Goal: Task Accomplishment & Management: Manage account settings

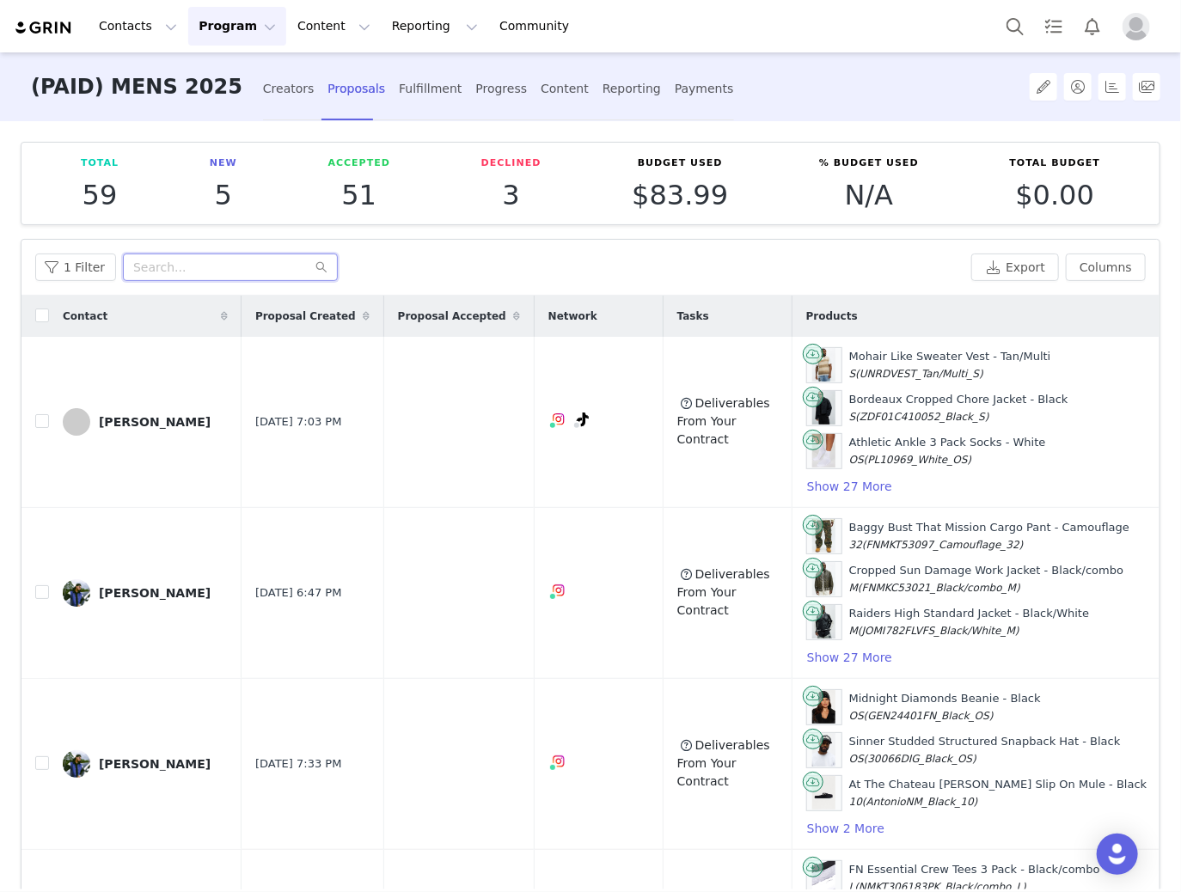
click at [210, 268] on input "text" at bounding box center [230, 268] width 215 height 28
paste input "iziboy224"
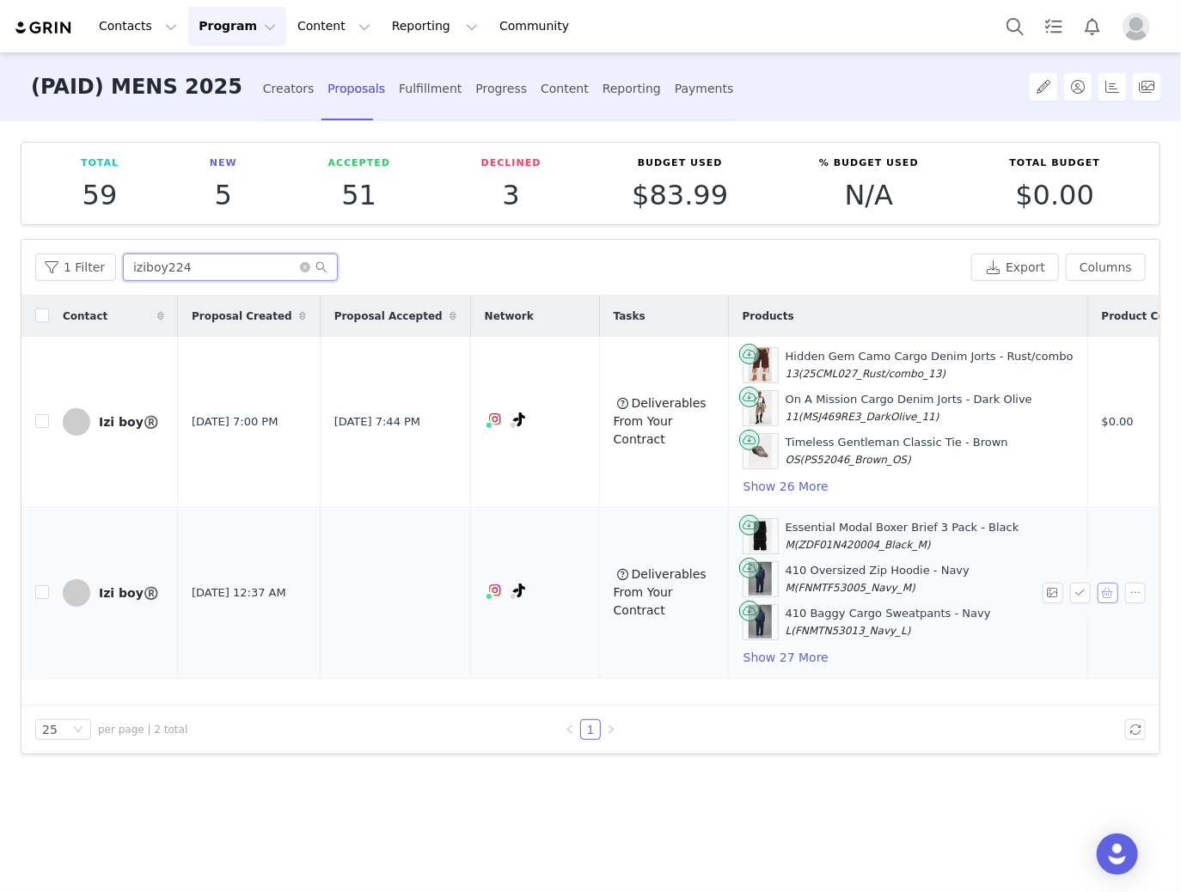
type input "iziboy224"
click at [1111, 588] on button "button" at bounding box center [1108, 593] width 21 height 21
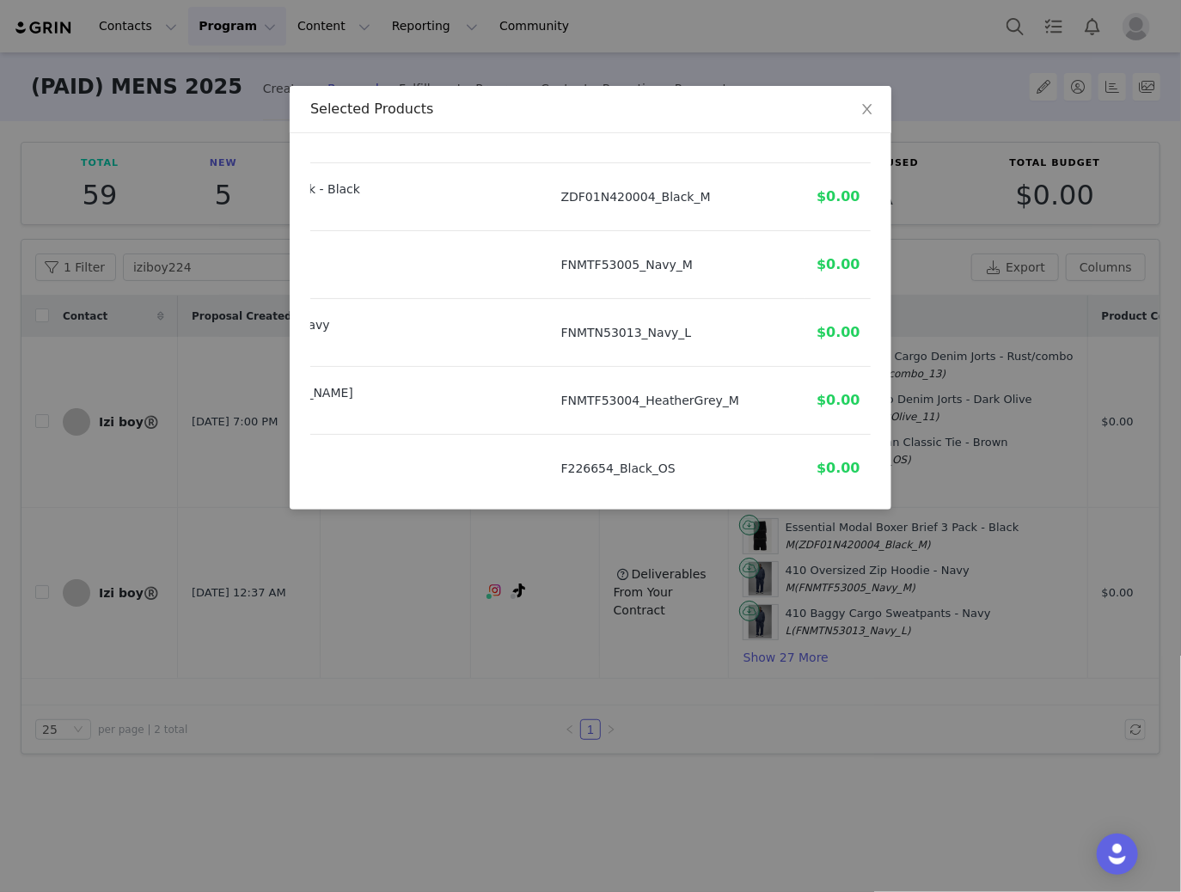
scroll to position [0, 255]
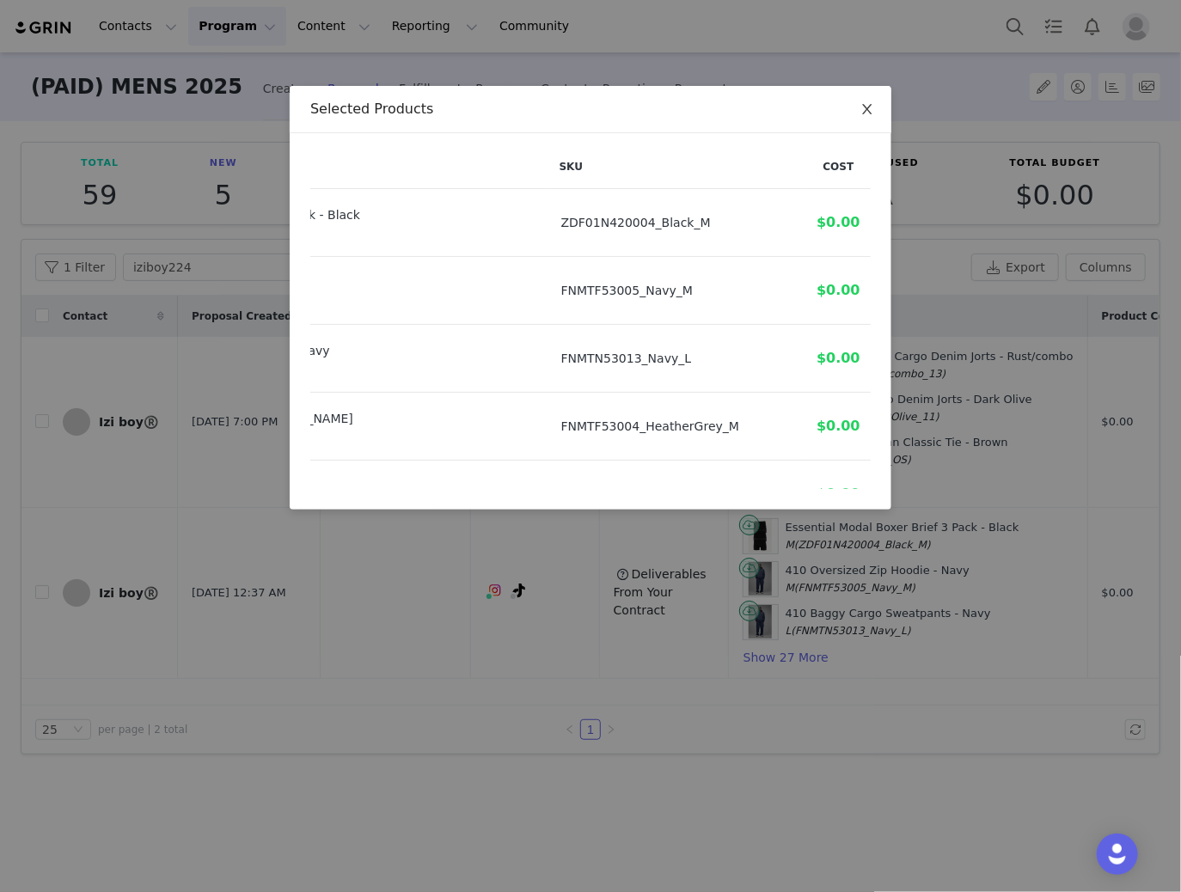
drag, startPoint x: 860, startPoint y: 103, endPoint x: 884, endPoint y: 160, distance: 61.6
click at [860, 103] on icon "icon: close" at bounding box center [867, 109] width 14 height 14
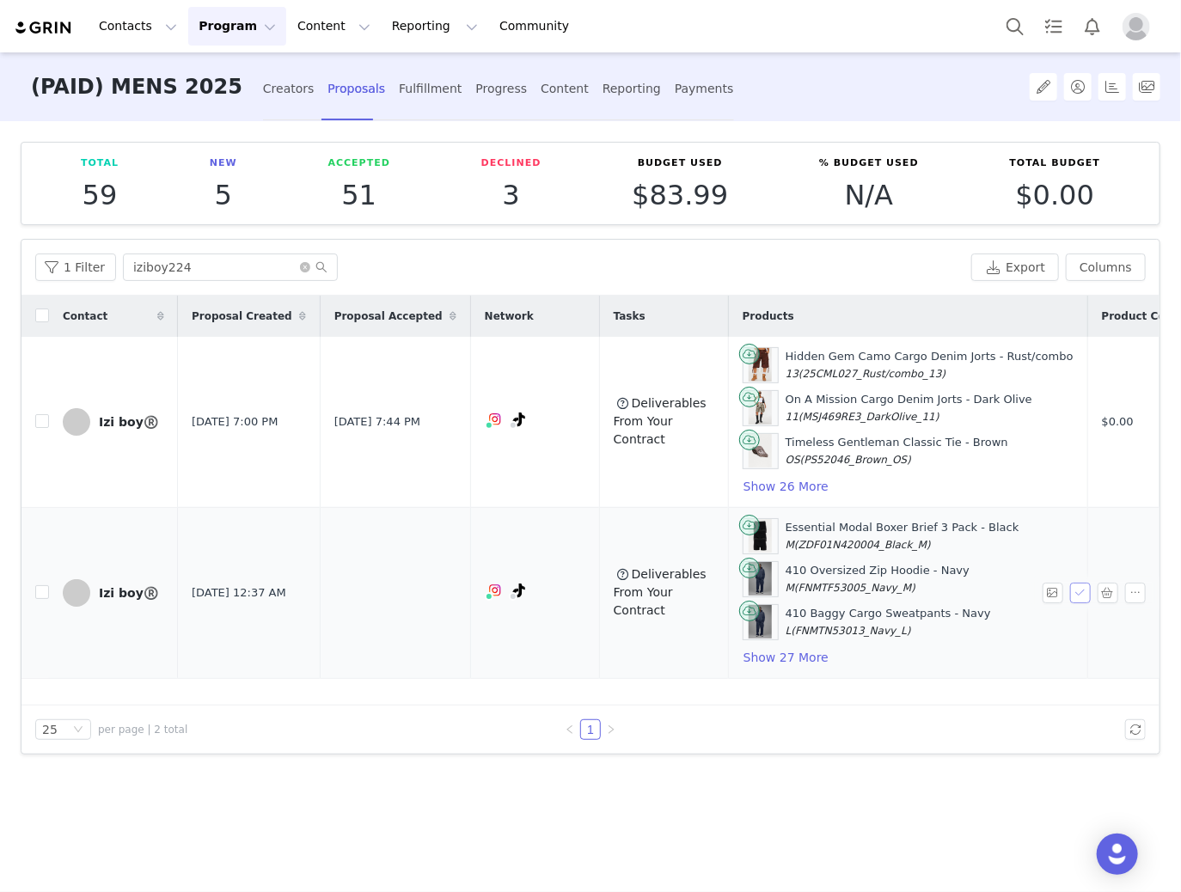
click at [1087, 591] on button "button" at bounding box center [1080, 593] width 21 height 21
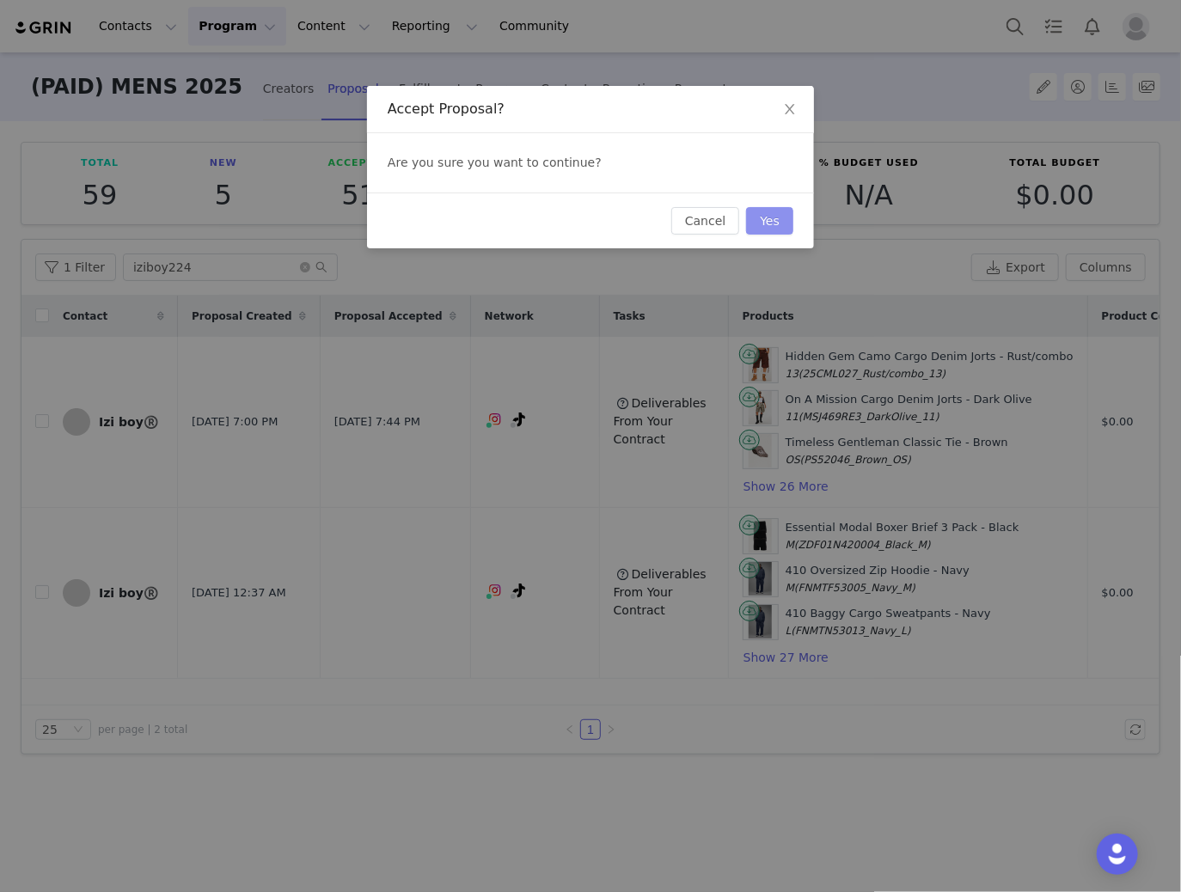
click at [774, 229] on button "Yes" at bounding box center [769, 221] width 47 height 28
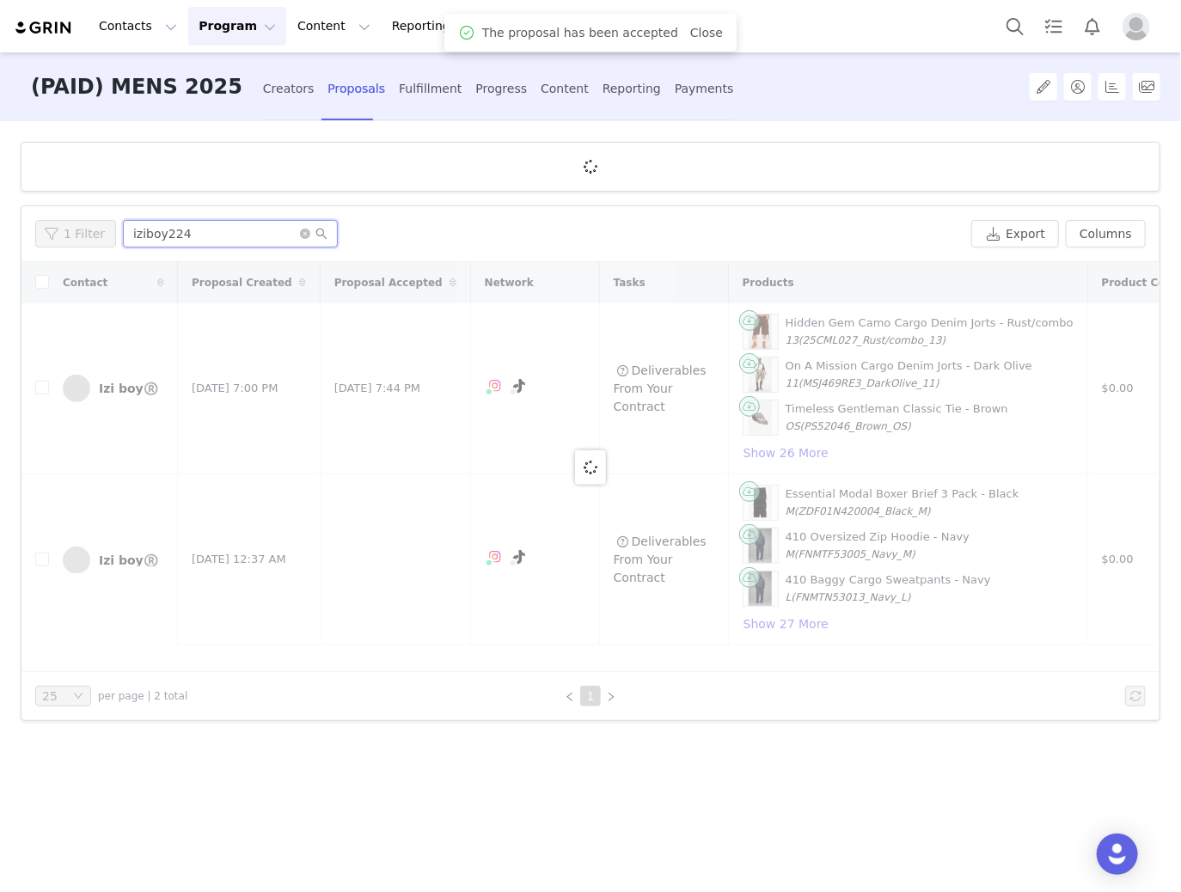
click at [166, 238] on input "iziboy224" at bounding box center [230, 234] width 215 height 28
click at [166, 238] on div "1 Filter iziboy224 Export Columns" at bounding box center [590, 234] width 1138 height 56
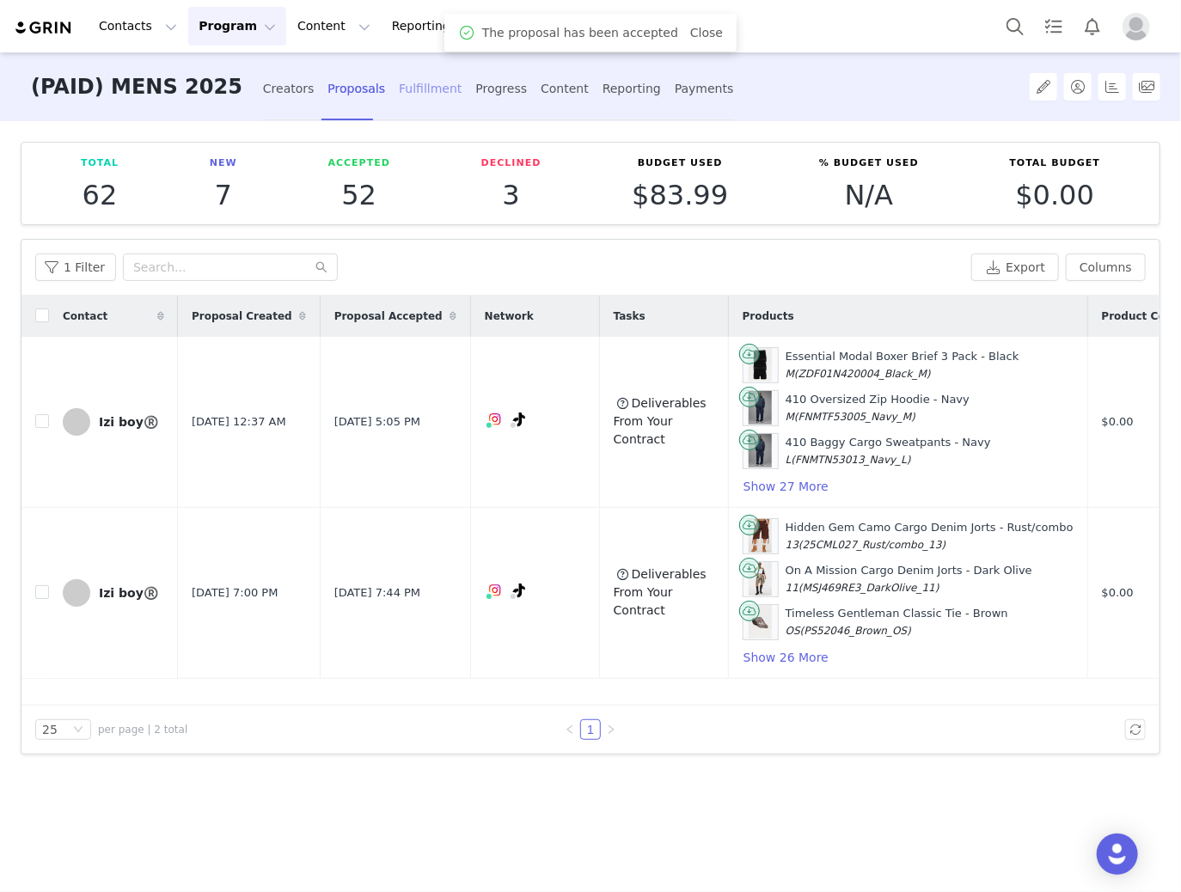
click at [399, 81] on div "Fulfillment" at bounding box center [430, 89] width 63 height 46
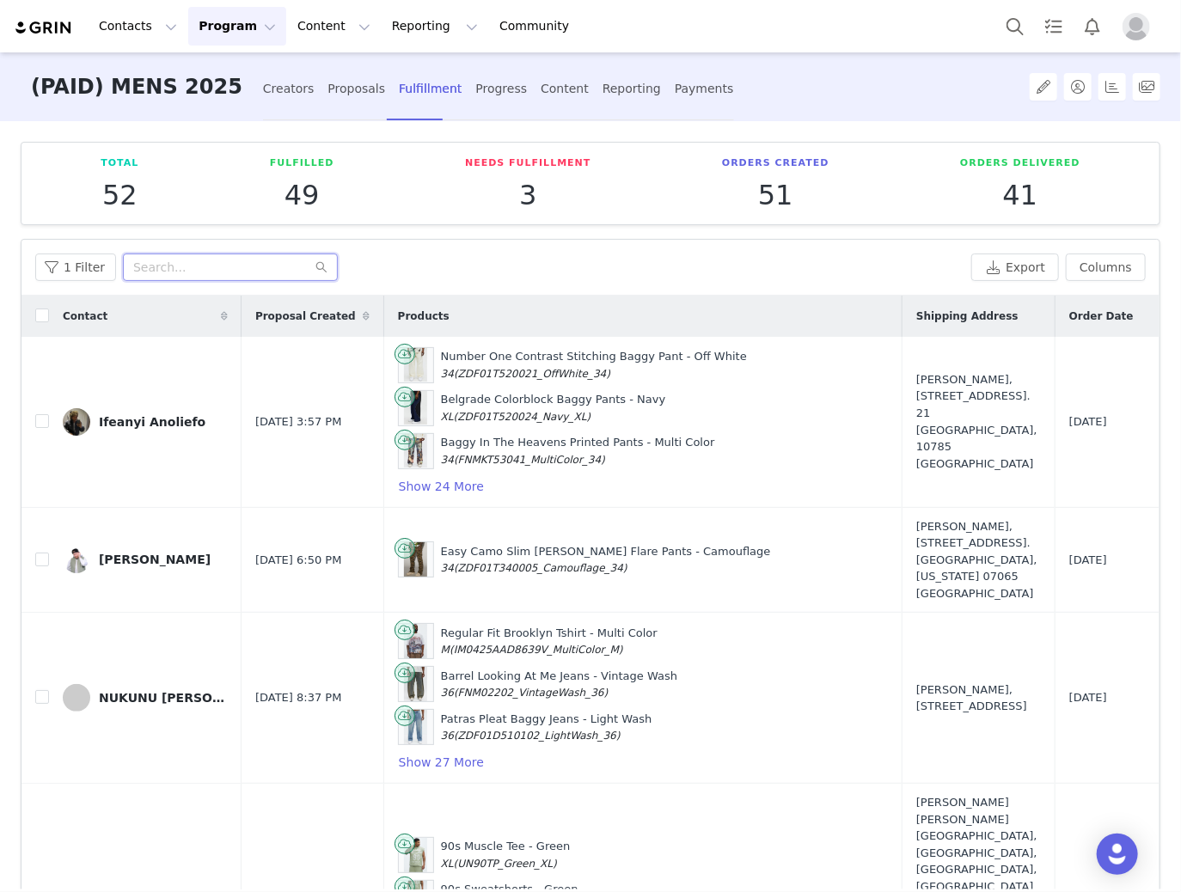
click at [198, 272] on input "text" at bounding box center [230, 268] width 215 height 28
paste input "iziboy224"
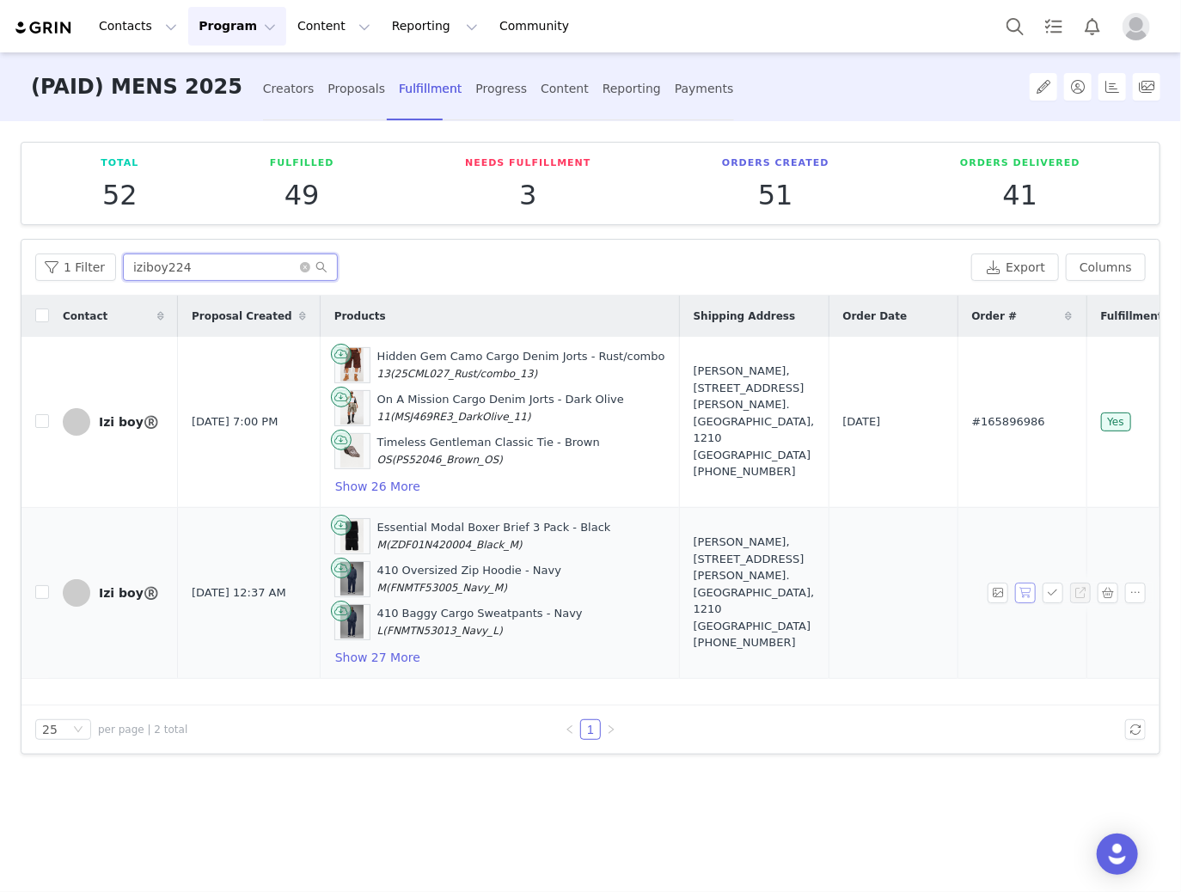
type input "iziboy224"
click at [1023, 590] on button "button" at bounding box center [1025, 593] width 21 height 21
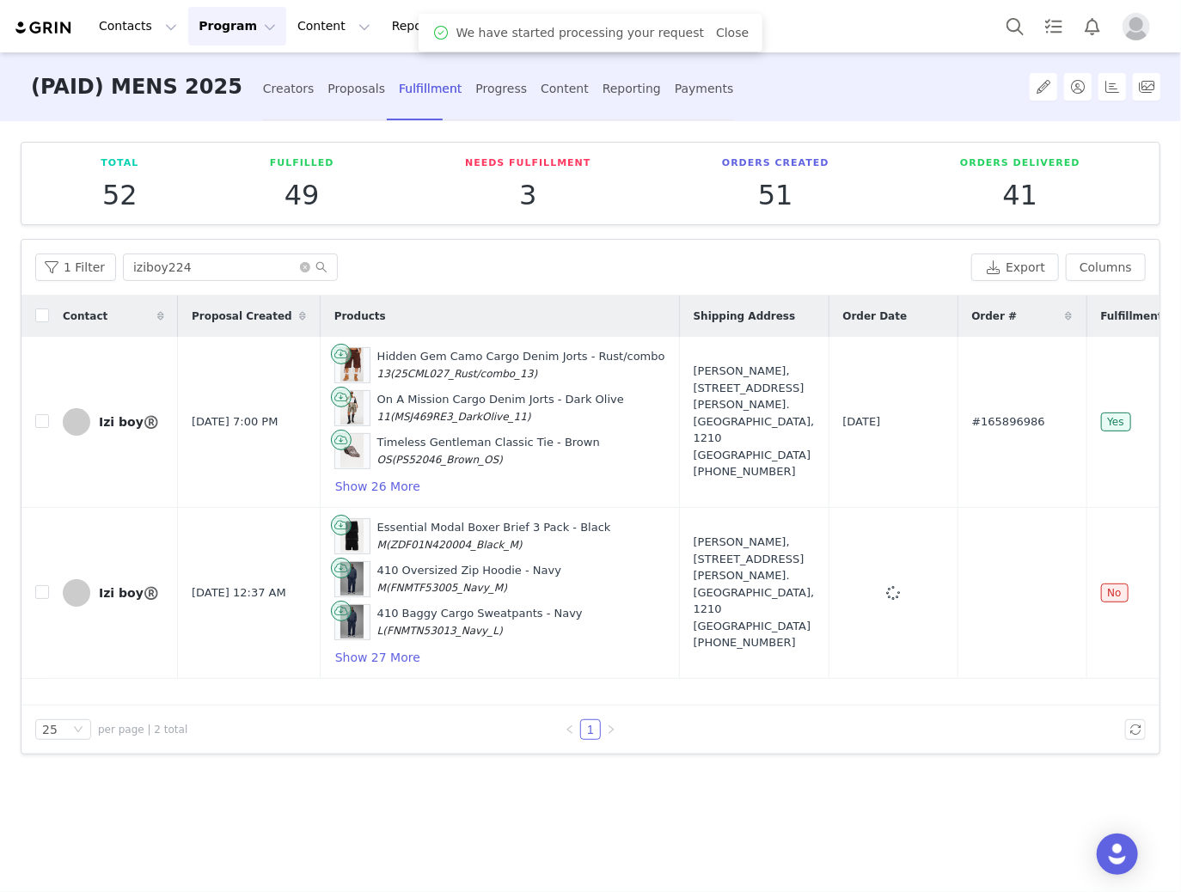
scroll to position [0, 255]
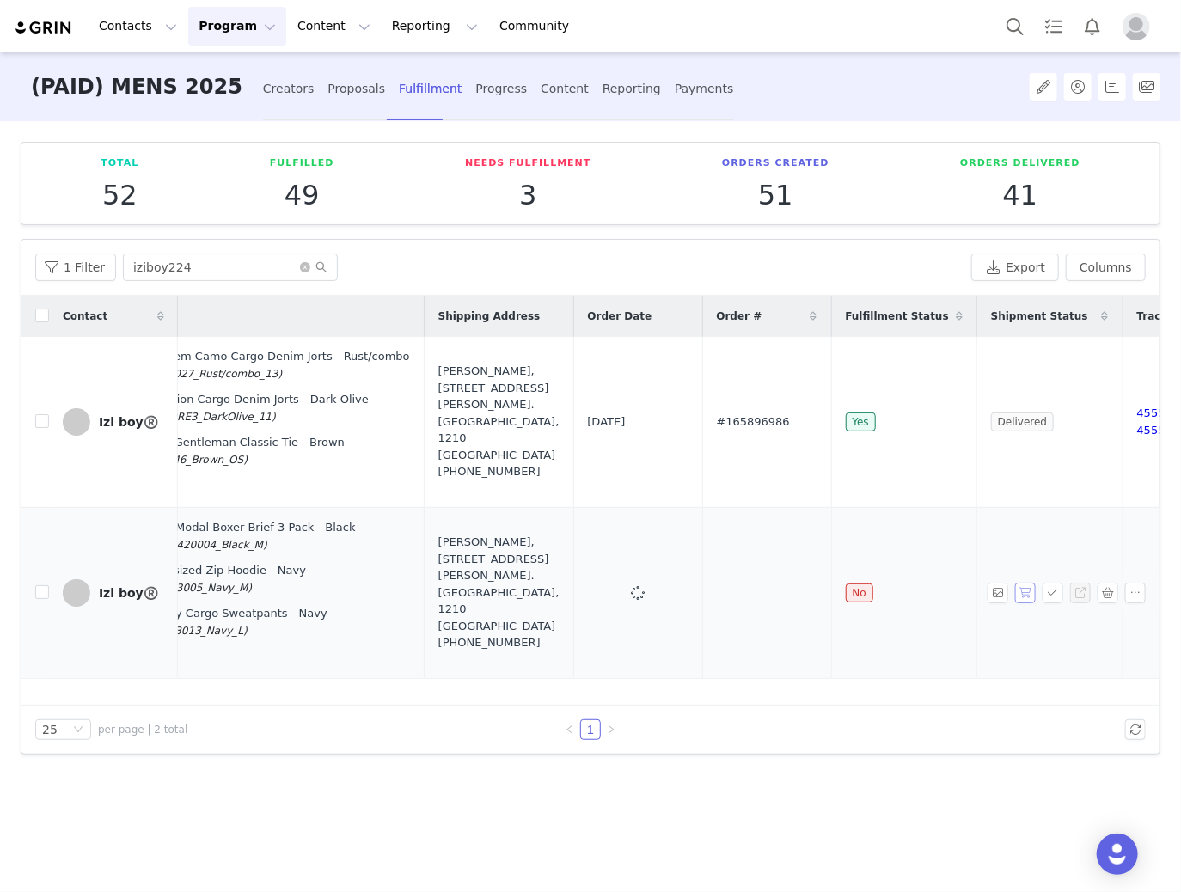
click at [1030, 591] on button "button" at bounding box center [1025, 593] width 21 height 21
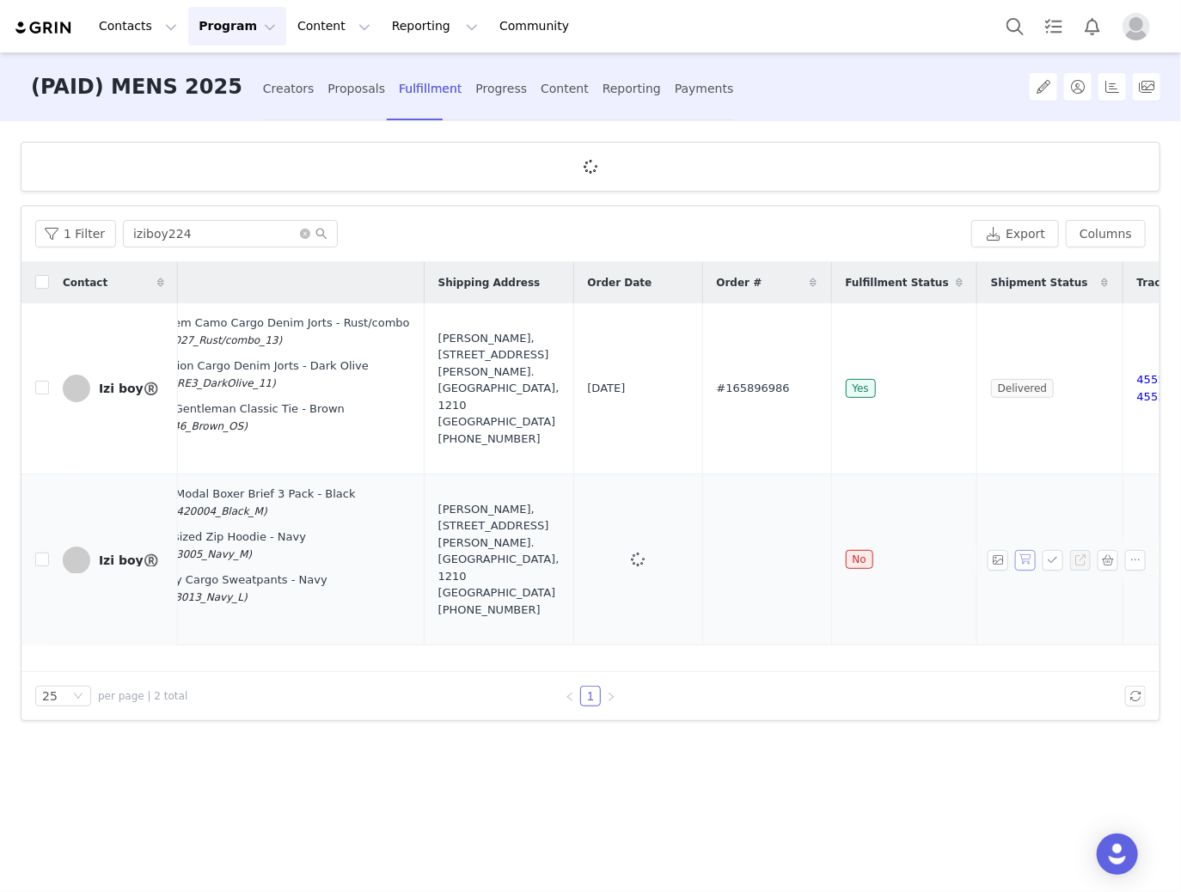
scroll to position [0, 0]
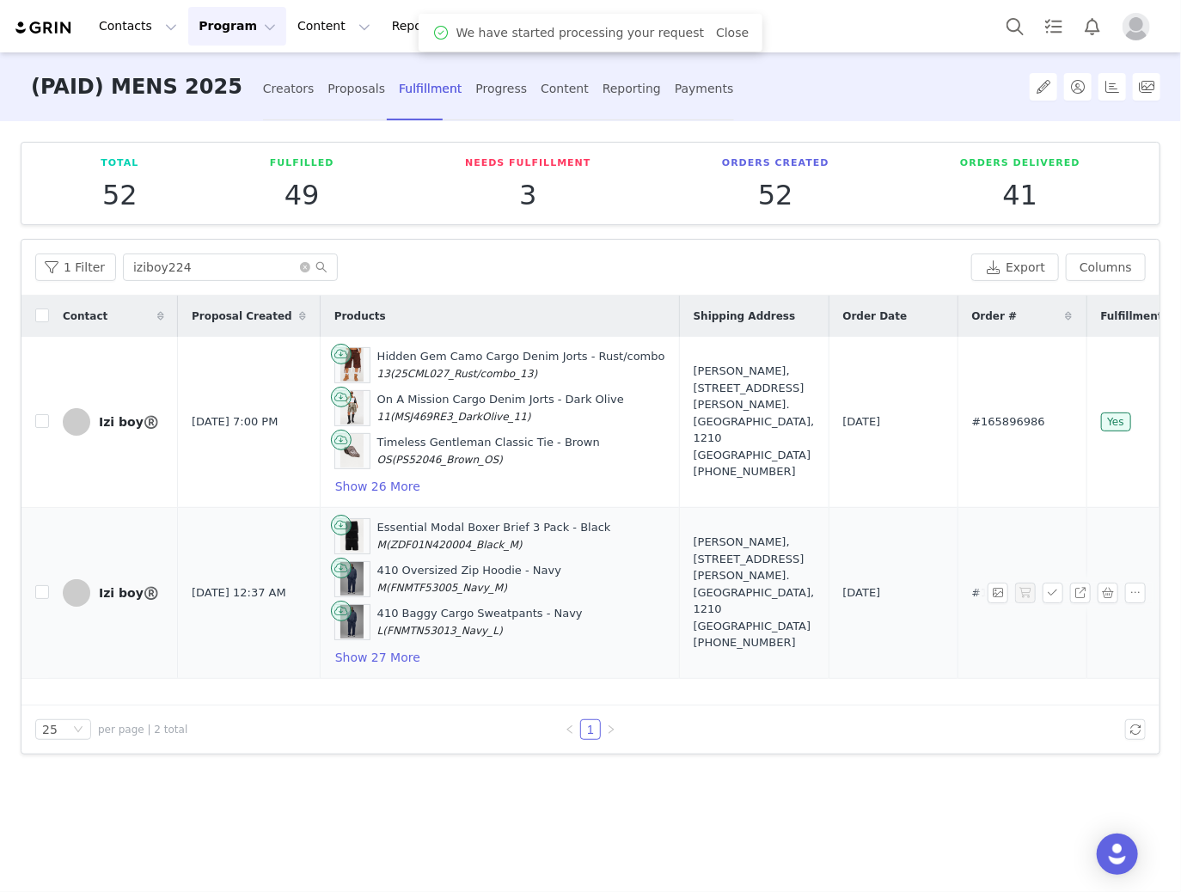
click at [958, 581] on td "#167559005" at bounding box center [1022, 592] width 129 height 171
click at [972, 593] on span "#167559005" at bounding box center [1008, 593] width 73 height 17
copy span "167559005"
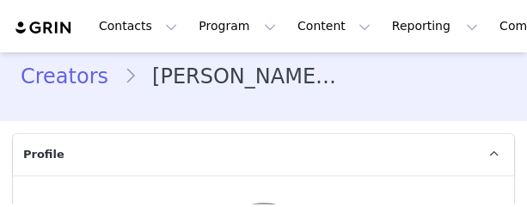
type input "+33 ([GEOGRAPHIC_DATA])"
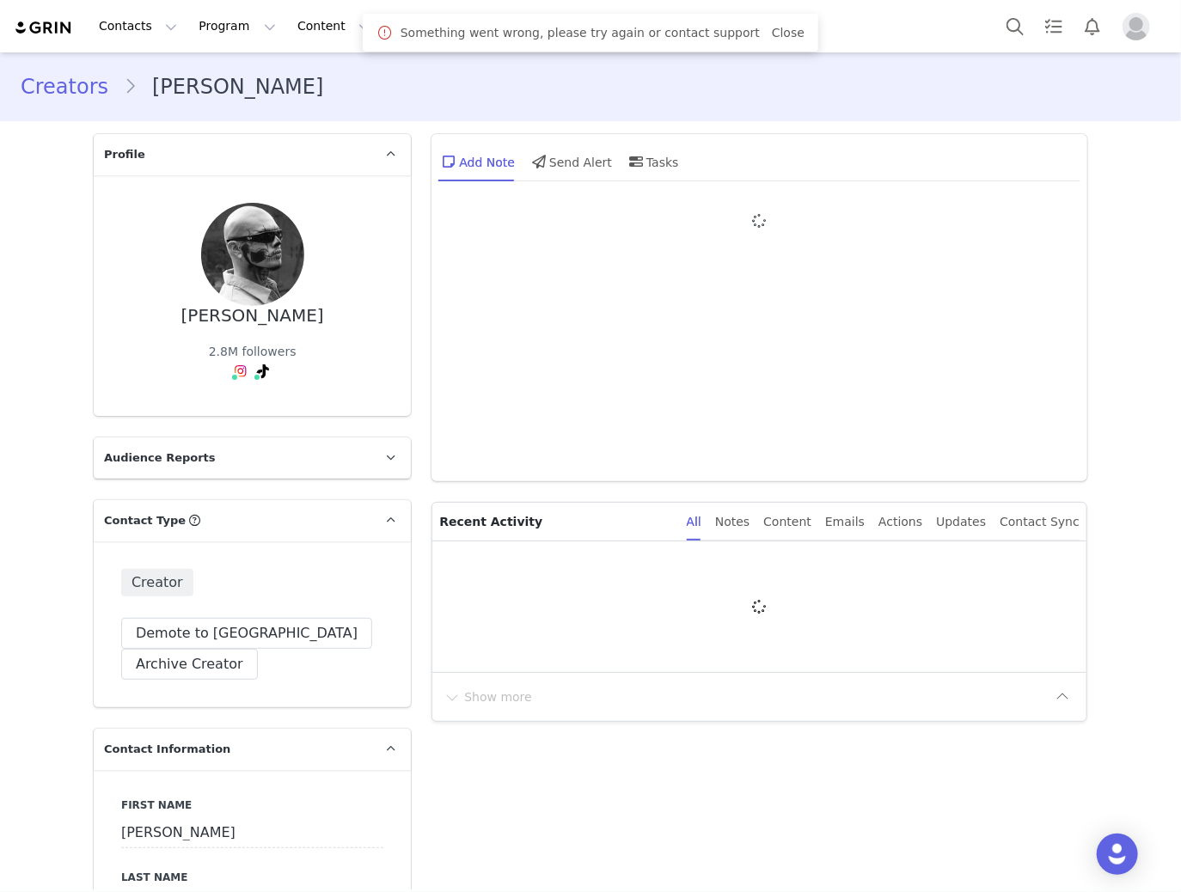
type input "+52 ([GEOGRAPHIC_DATA])"
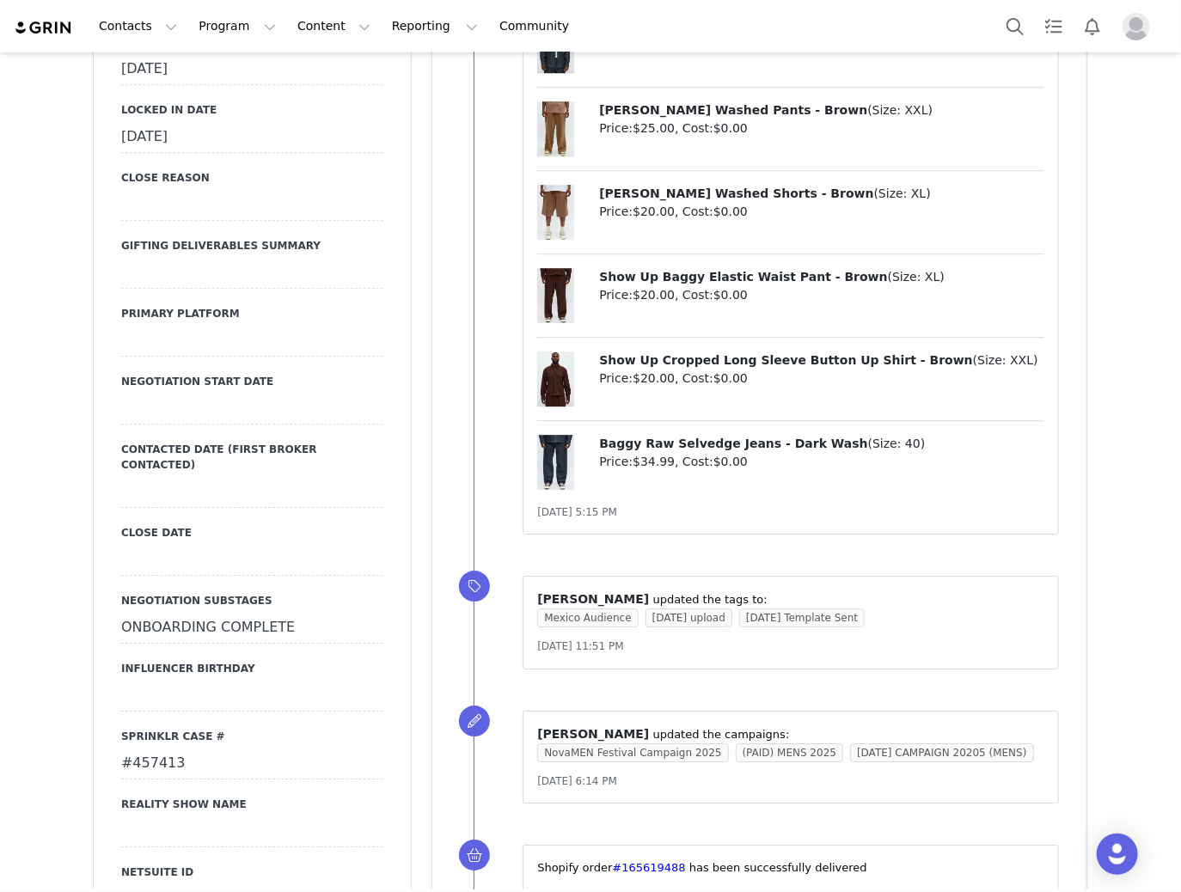
scroll to position [2544, 0]
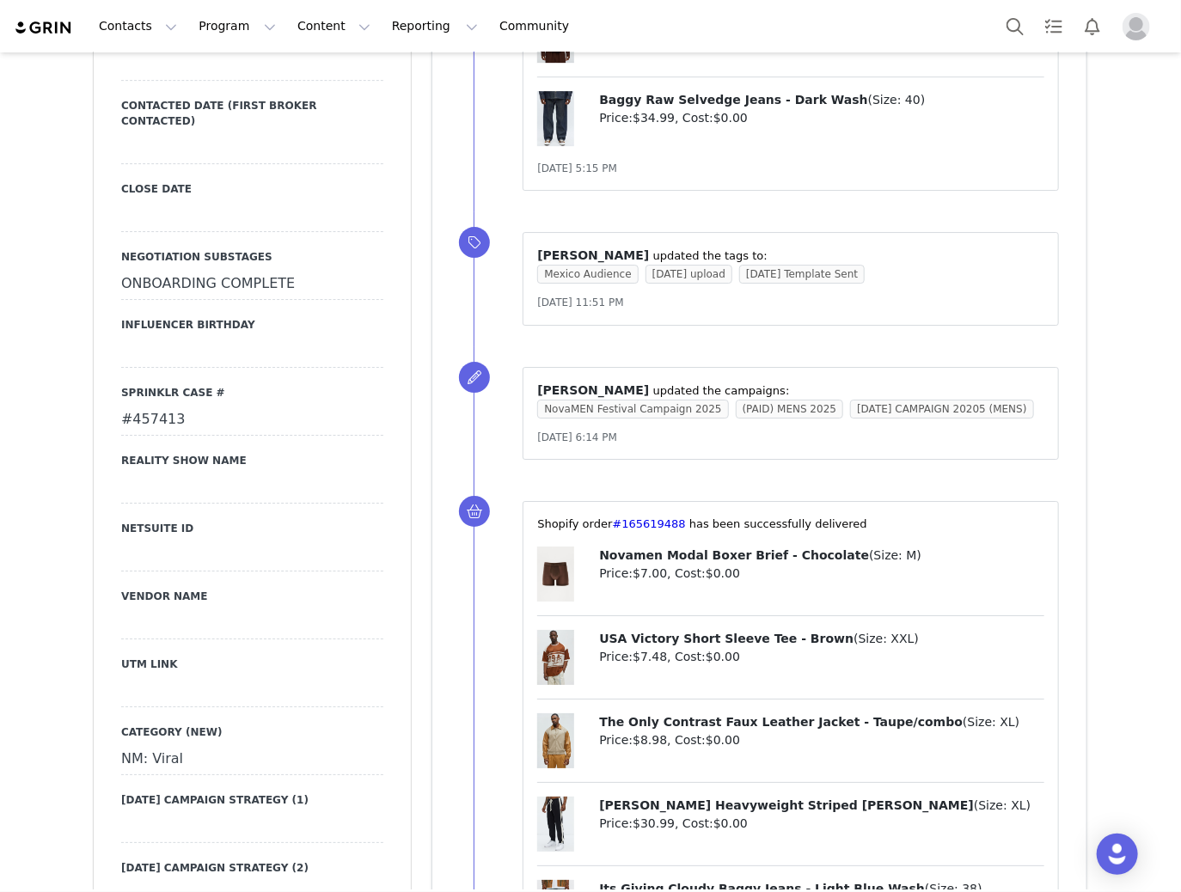
click at [159, 405] on div "#457413" at bounding box center [252, 420] width 262 height 31
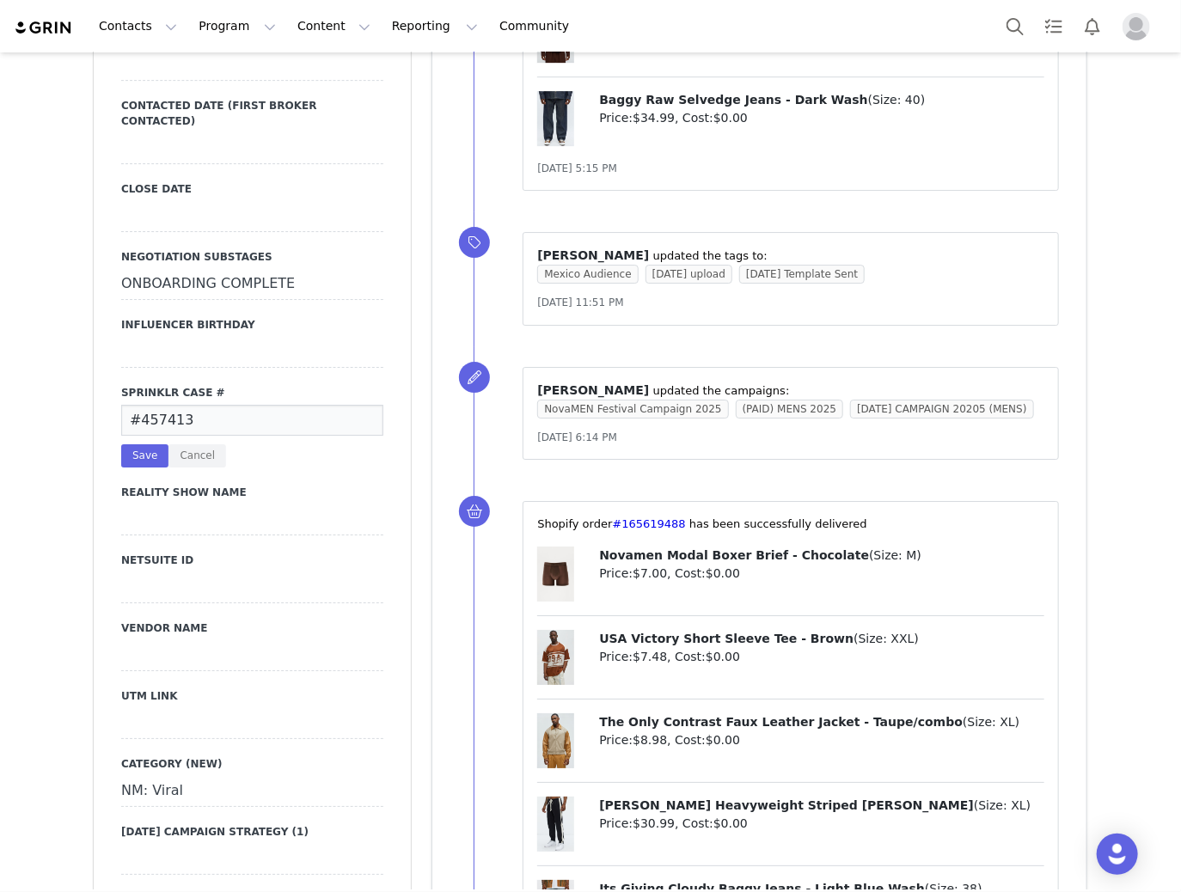
click at [159, 405] on input "#457413" at bounding box center [252, 420] width 262 height 31
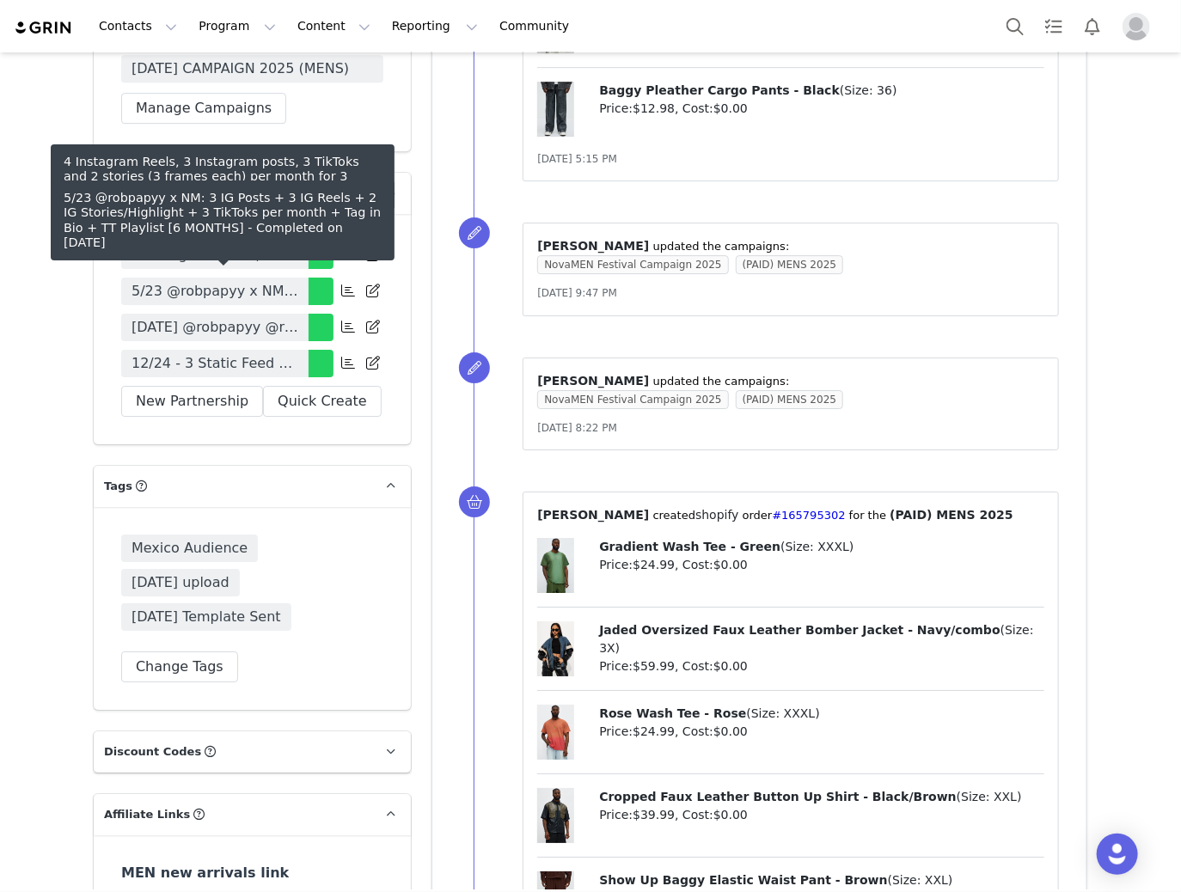
scroll to position [5433, 0]
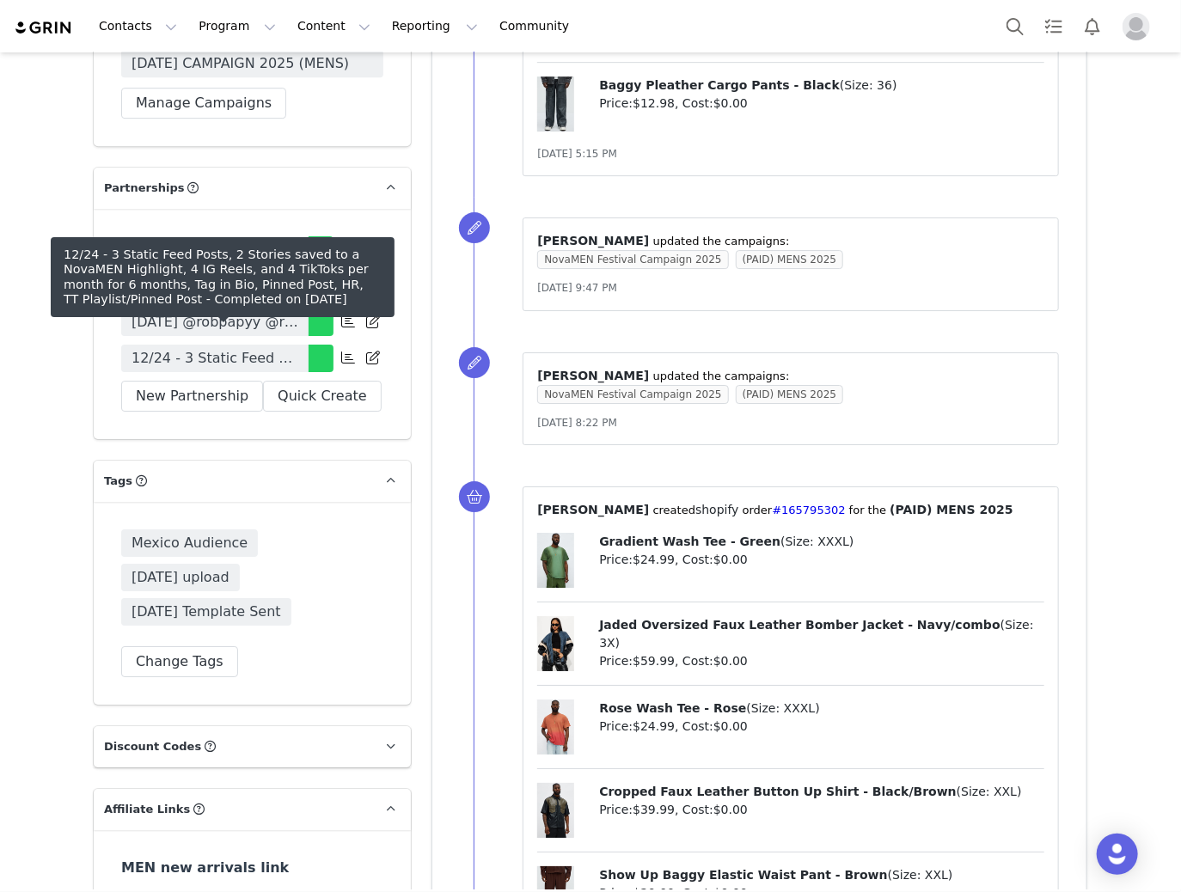
click at [223, 348] on span "12/24 - 3 Static Feed Posts, 2 Stories saved to a NovaMEN Highlight, 4 IG Reels…" at bounding box center [215, 358] width 167 height 21
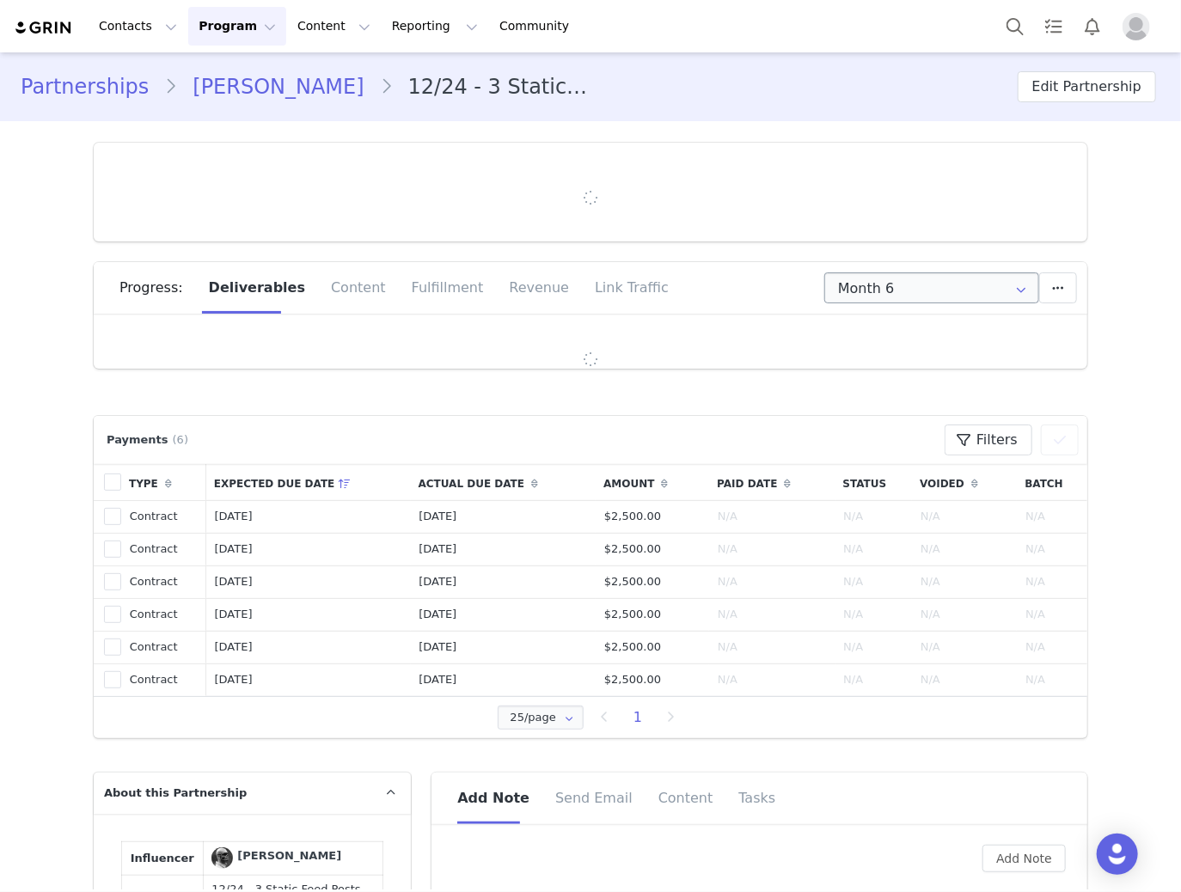
type input "+52 ([GEOGRAPHIC_DATA])"
click at [842, 303] on input "Month 6" at bounding box center [931, 287] width 215 height 31
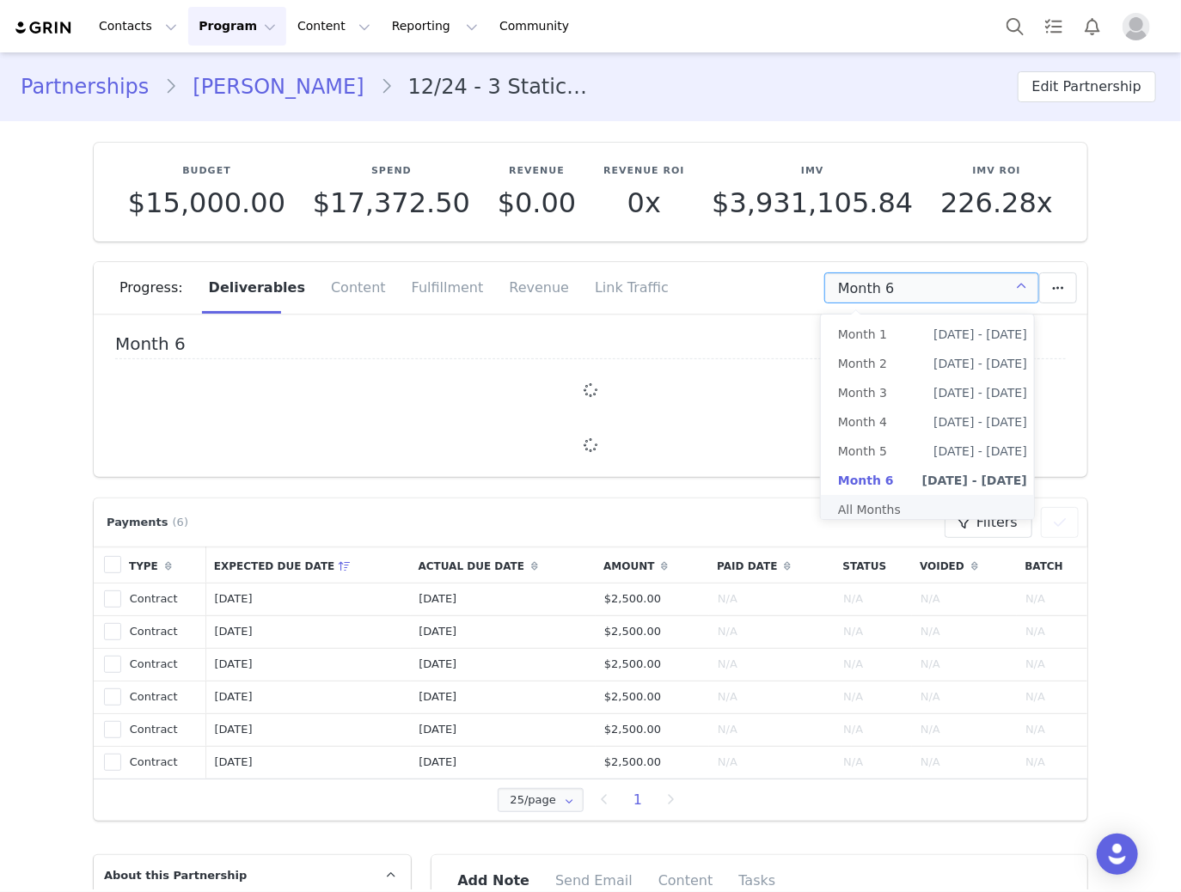
click at [864, 499] on li "All Months" at bounding box center [932, 509] width 223 height 29
type input "All"
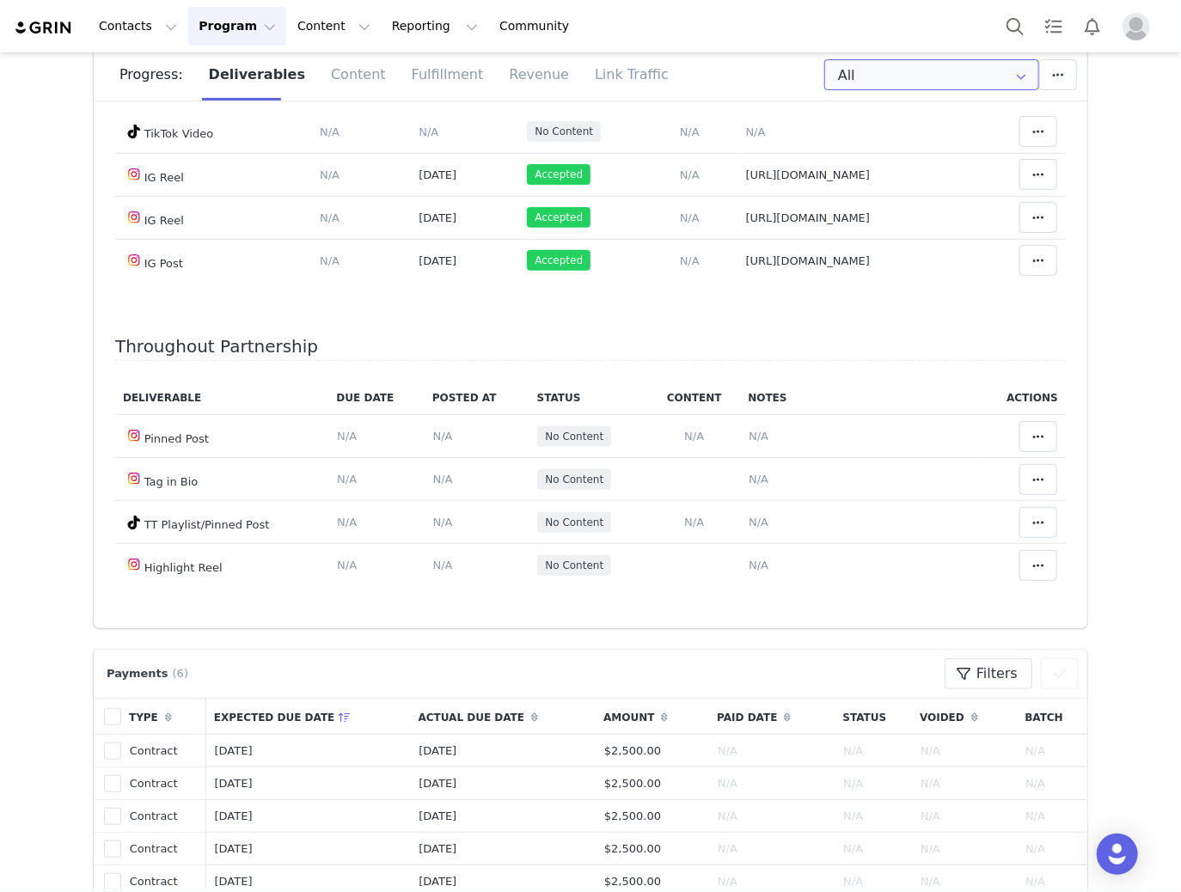
scroll to position [4227, 0]
click at [746, 52] on span "N/A" at bounding box center [756, 46] width 20 height 13
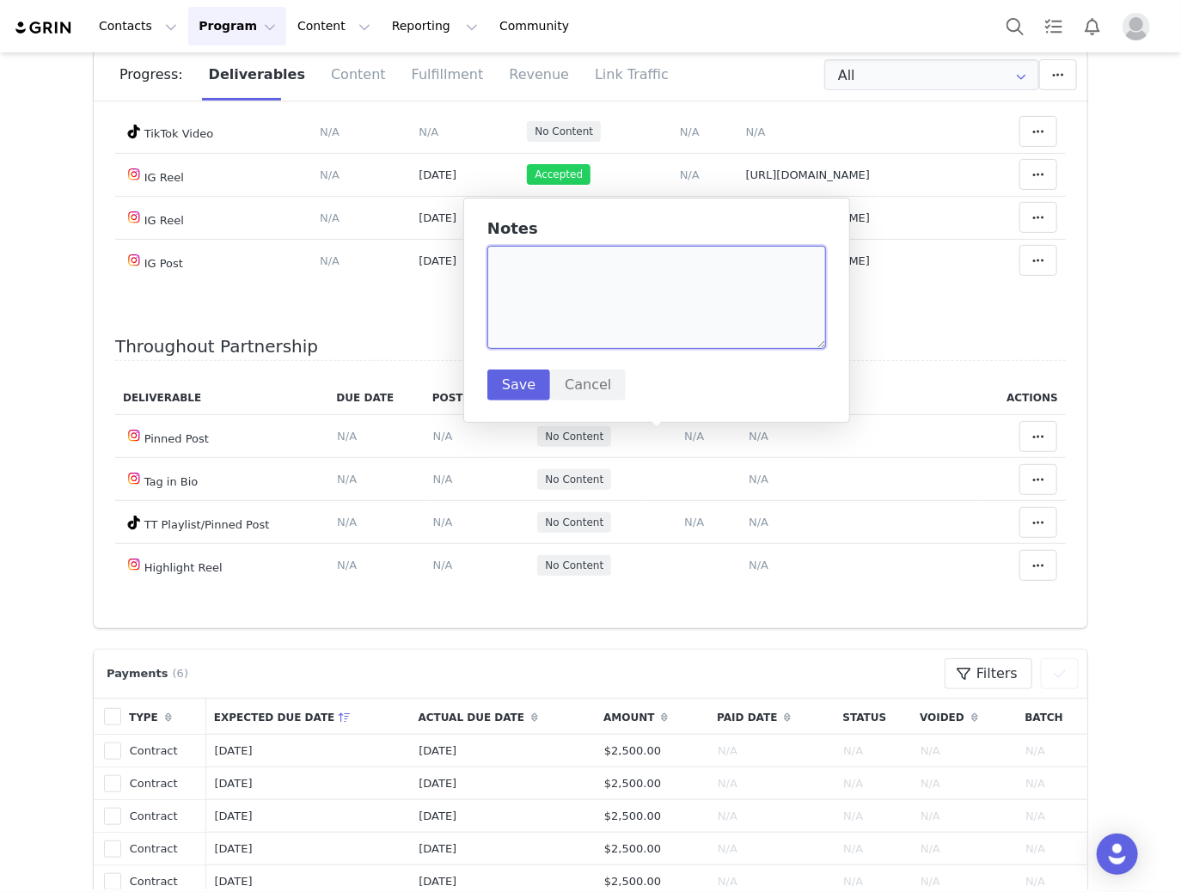
click at [636, 255] on textarea at bounding box center [656, 297] width 339 height 103
paste textarea "https://static-resources.creatoriq.com/instagram-stories/videos/373205333623432…"
click at [794, 281] on textarea "https://static-resources.creatoriq.com/instagram-stories/videos/373205333623432…" at bounding box center [656, 297] width 339 height 103
paste textarea "https://static-resources.creatoriq.com/instagram-stories/videos/373205185919338…"
click at [763, 320] on textarea "https://static-resources.creatoriq.com/instagram-stories/videos/373205333623432…" at bounding box center [656, 297] width 339 height 103
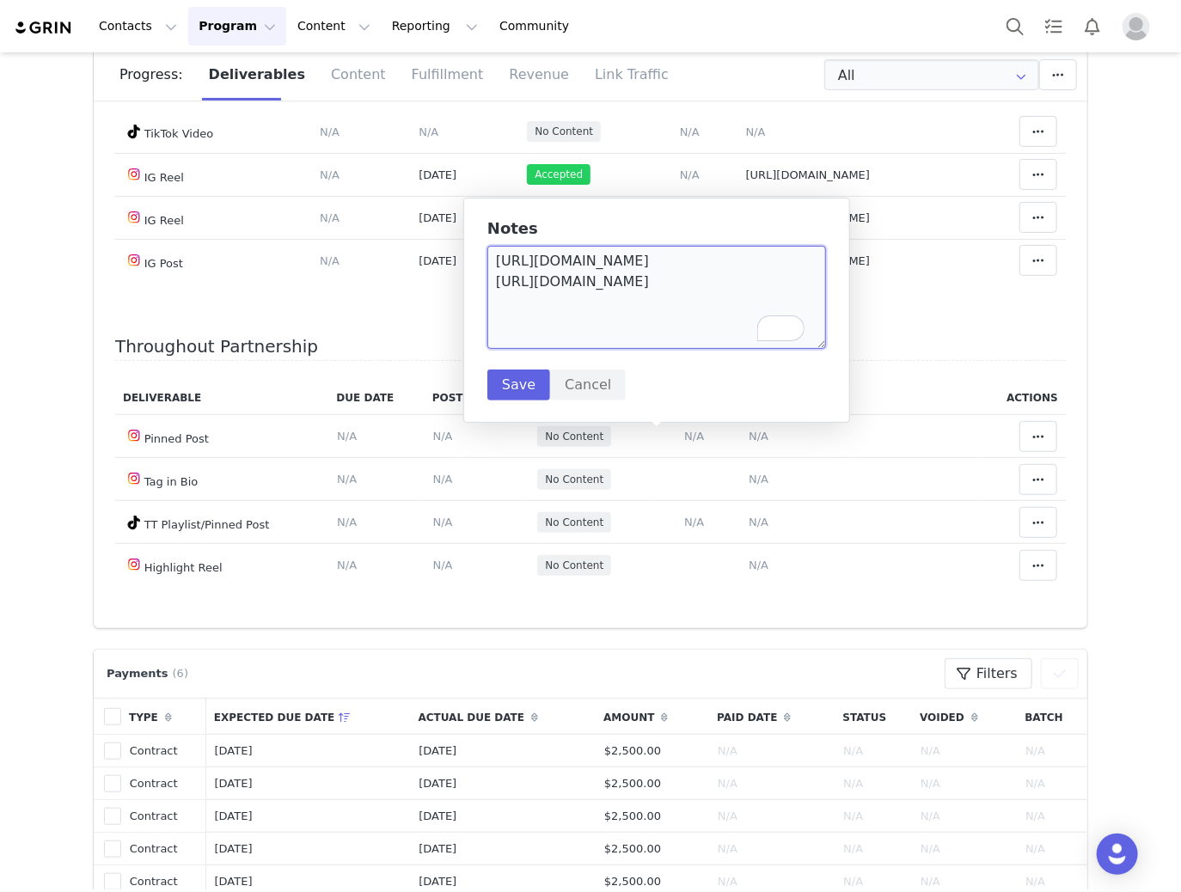
scroll to position [3, 0]
paste textarea "https://static-resources.creatoriq.com/instagram-stories/videos/373205068181868…"
type textarea "https://static-resources.creatoriq.com/instagram-stories/videos/373205333623432…"
click at [499, 377] on button "Save" at bounding box center [518, 385] width 63 height 31
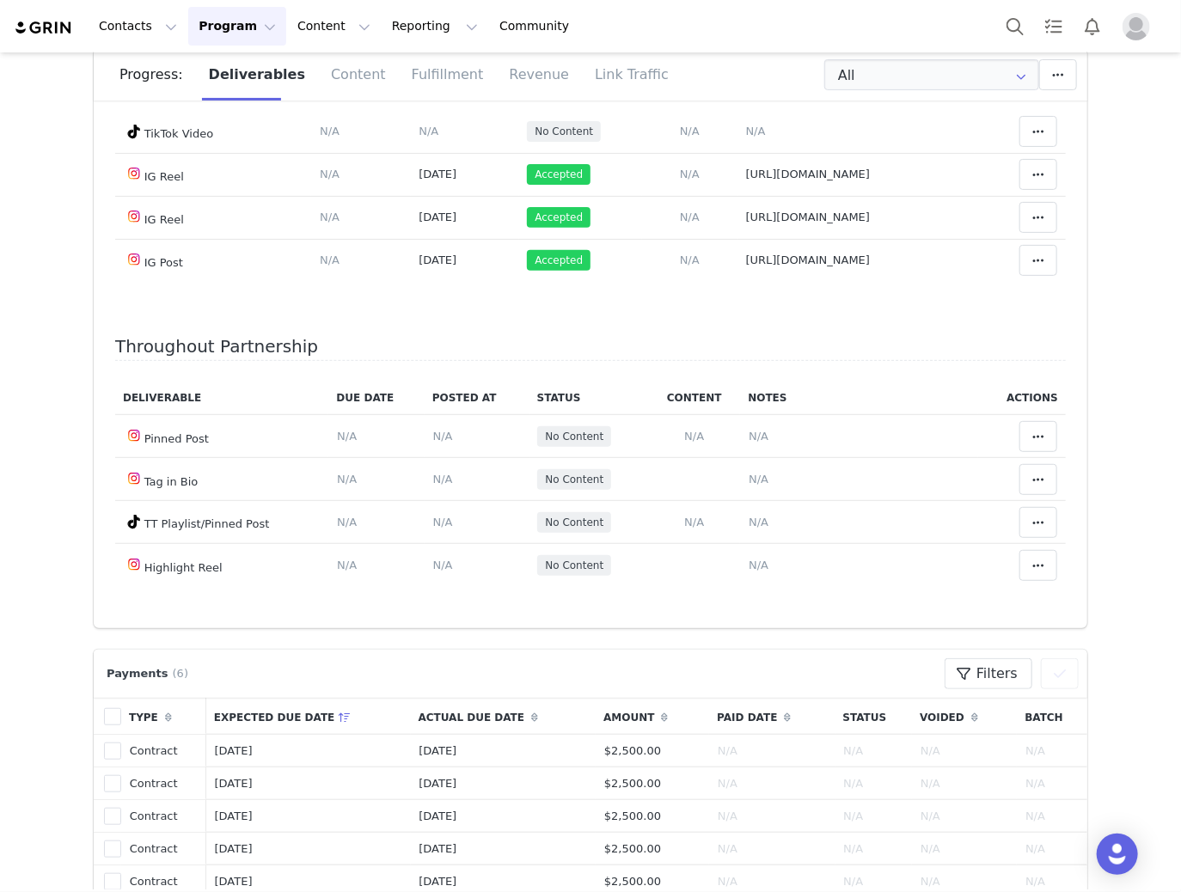
scroll to position [0, 0]
click at [419, 42] on span "N/A" at bounding box center [429, 35] width 20 height 13
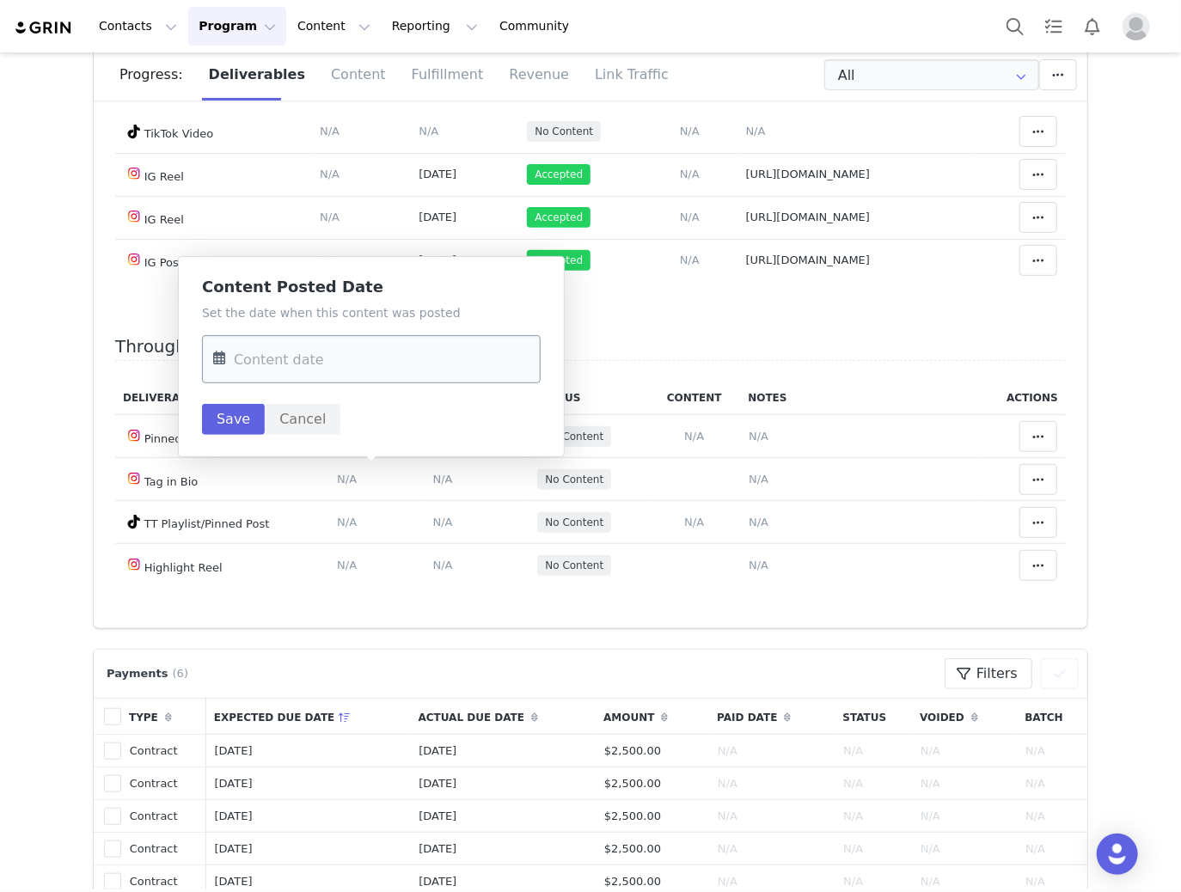
click at [371, 374] on input "text" at bounding box center [371, 359] width 339 height 48
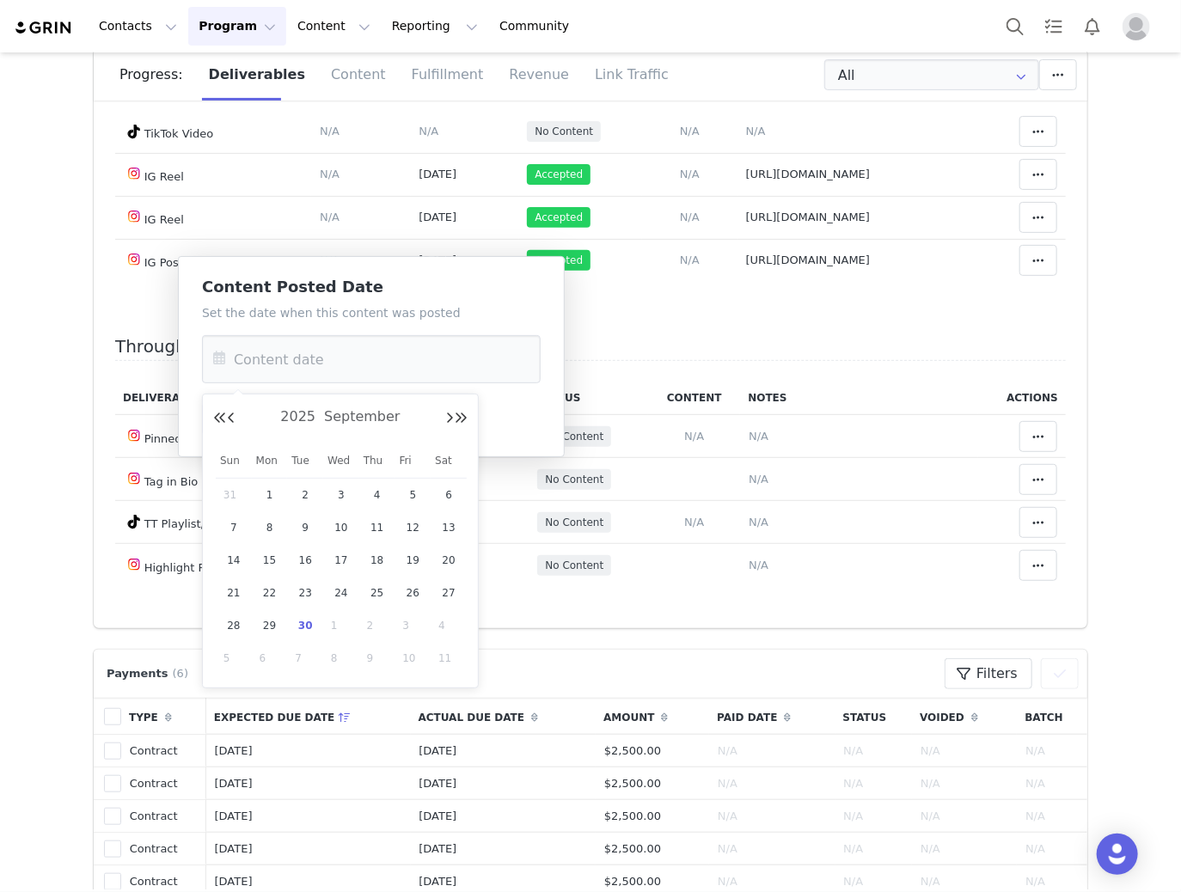
click at [303, 622] on span "30" at bounding box center [305, 625] width 21 height 21
type input "Sep 30 2025"
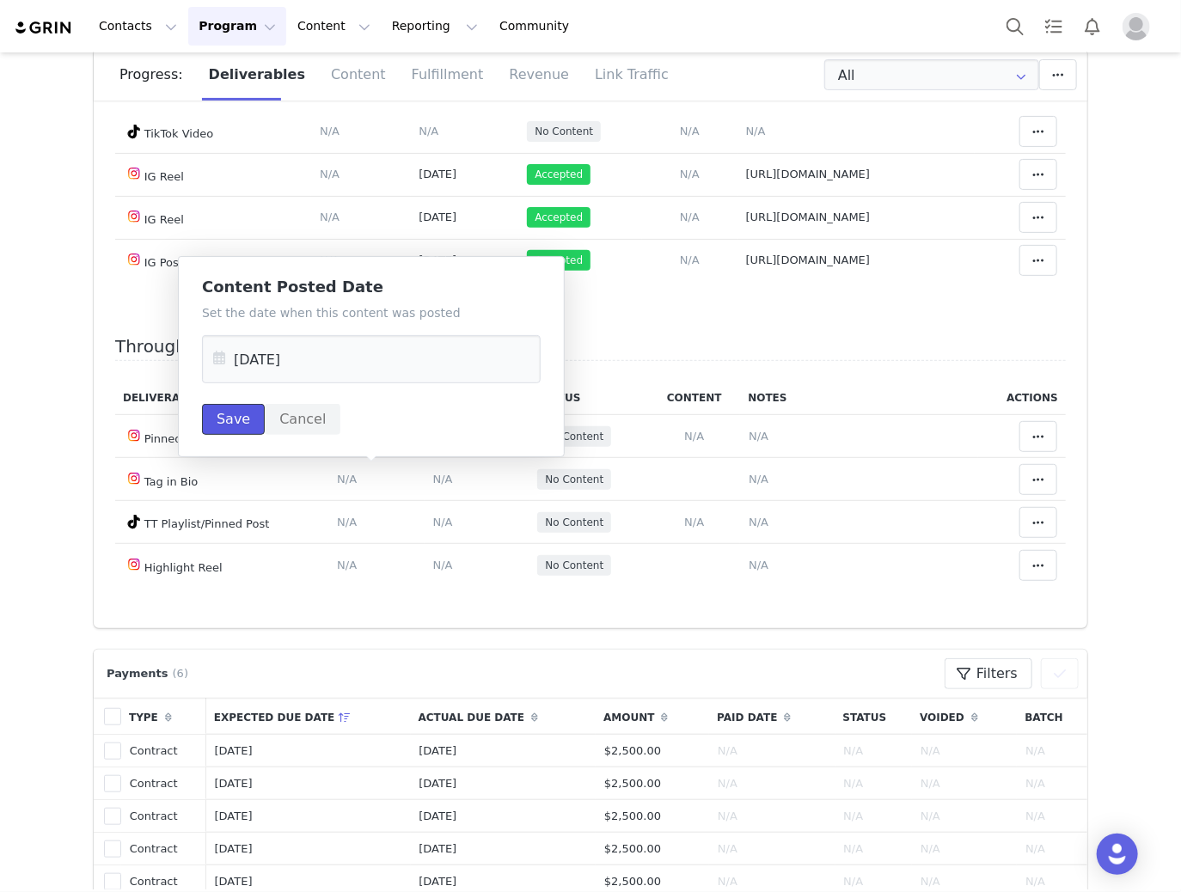
click at [244, 423] on button "Save" at bounding box center [233, 419] width 63 height 31
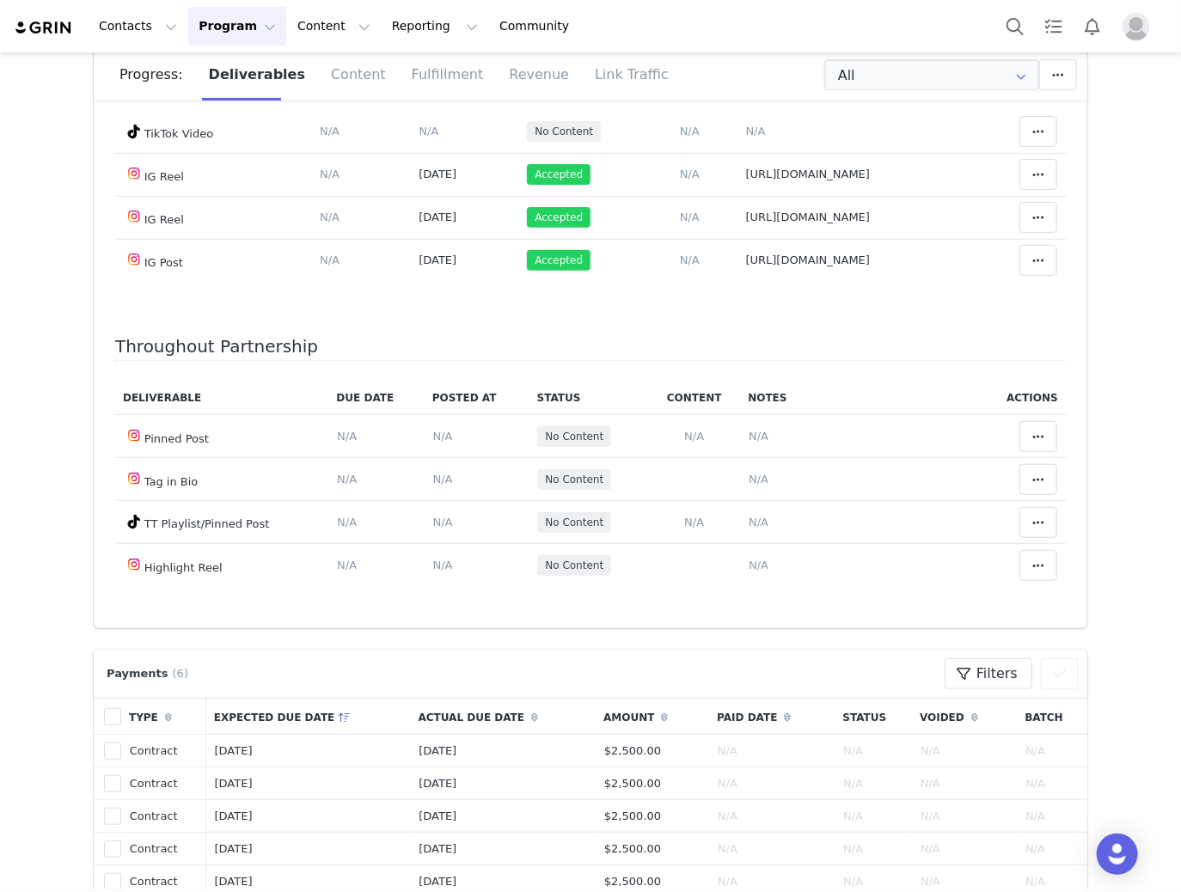
click at [1032, 43] on icon at bounding box center [1038, 36] width 12 height 14
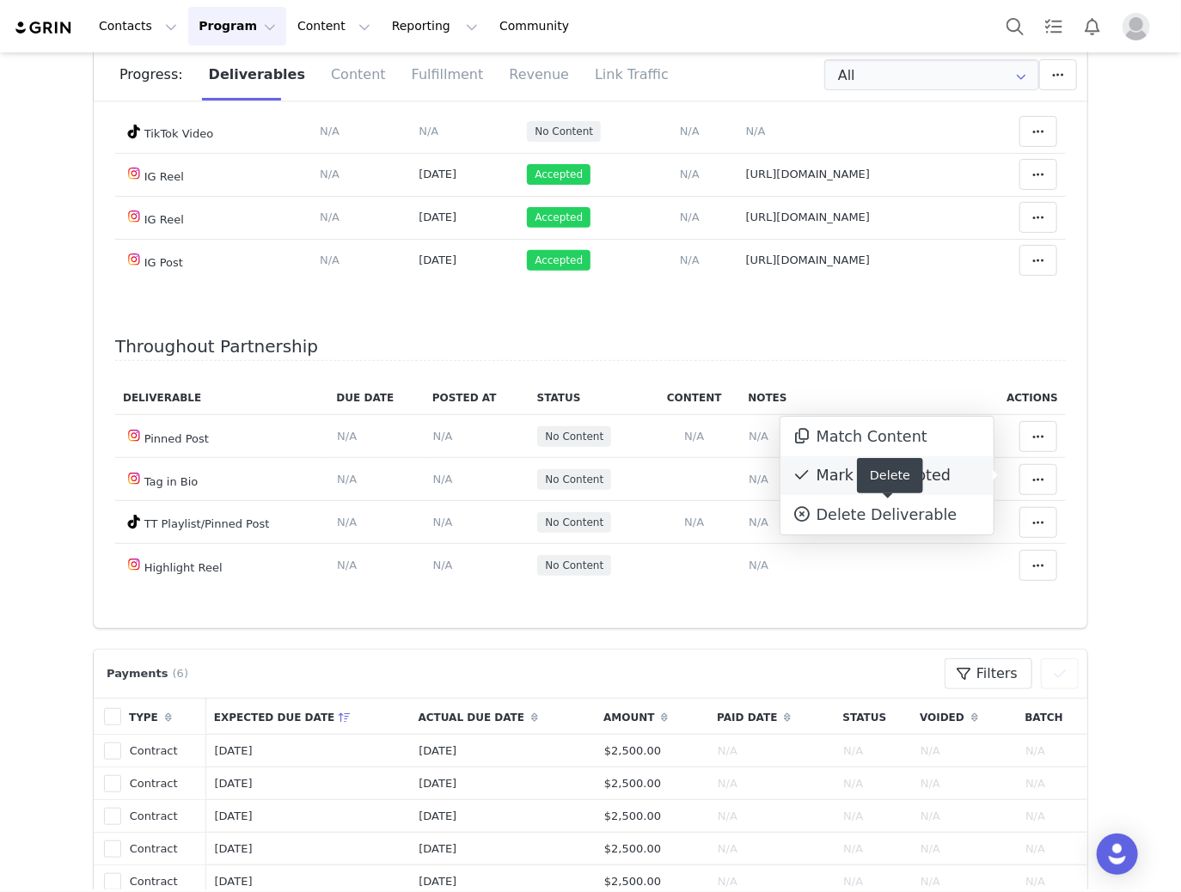
click at [835, 469] on div "Mark as Accepted" at bounding box center [886, 476] width 213 height 40
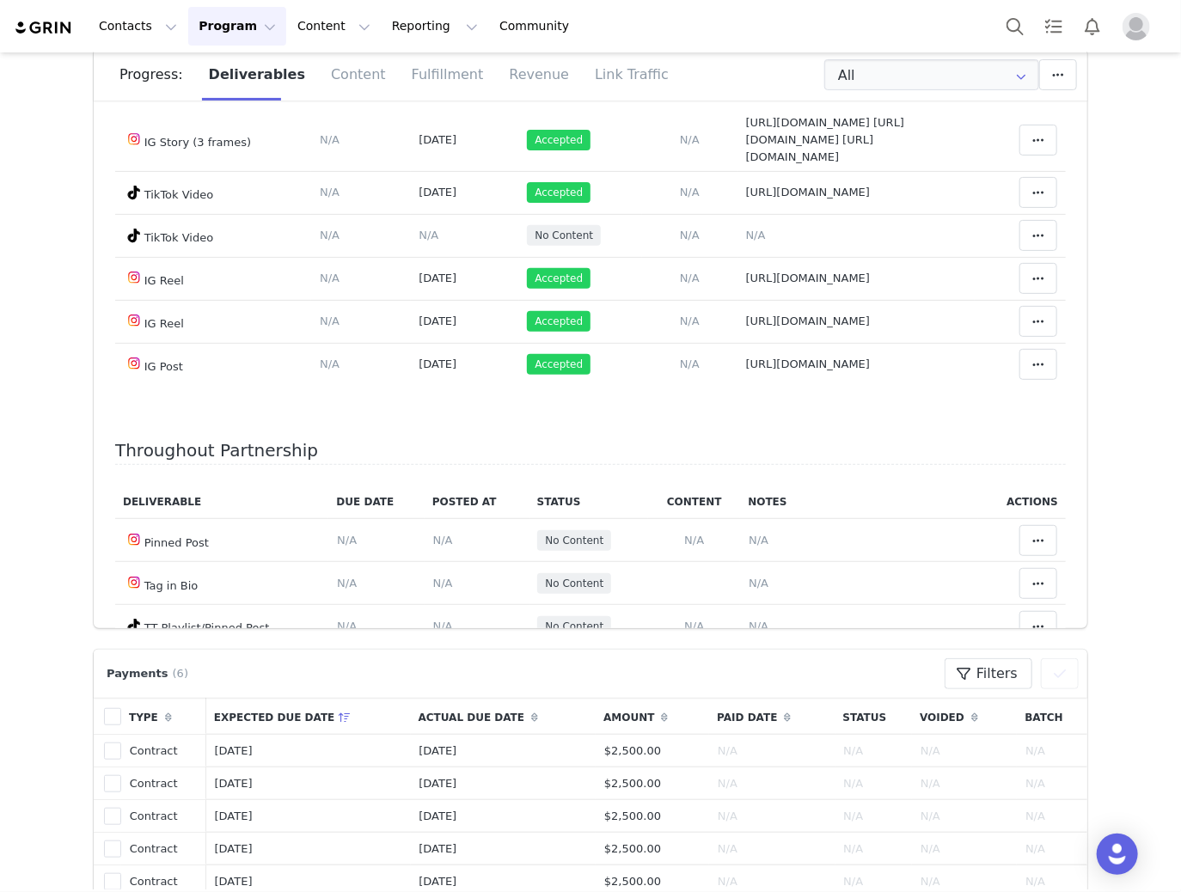
scroll to position [4002, 0]
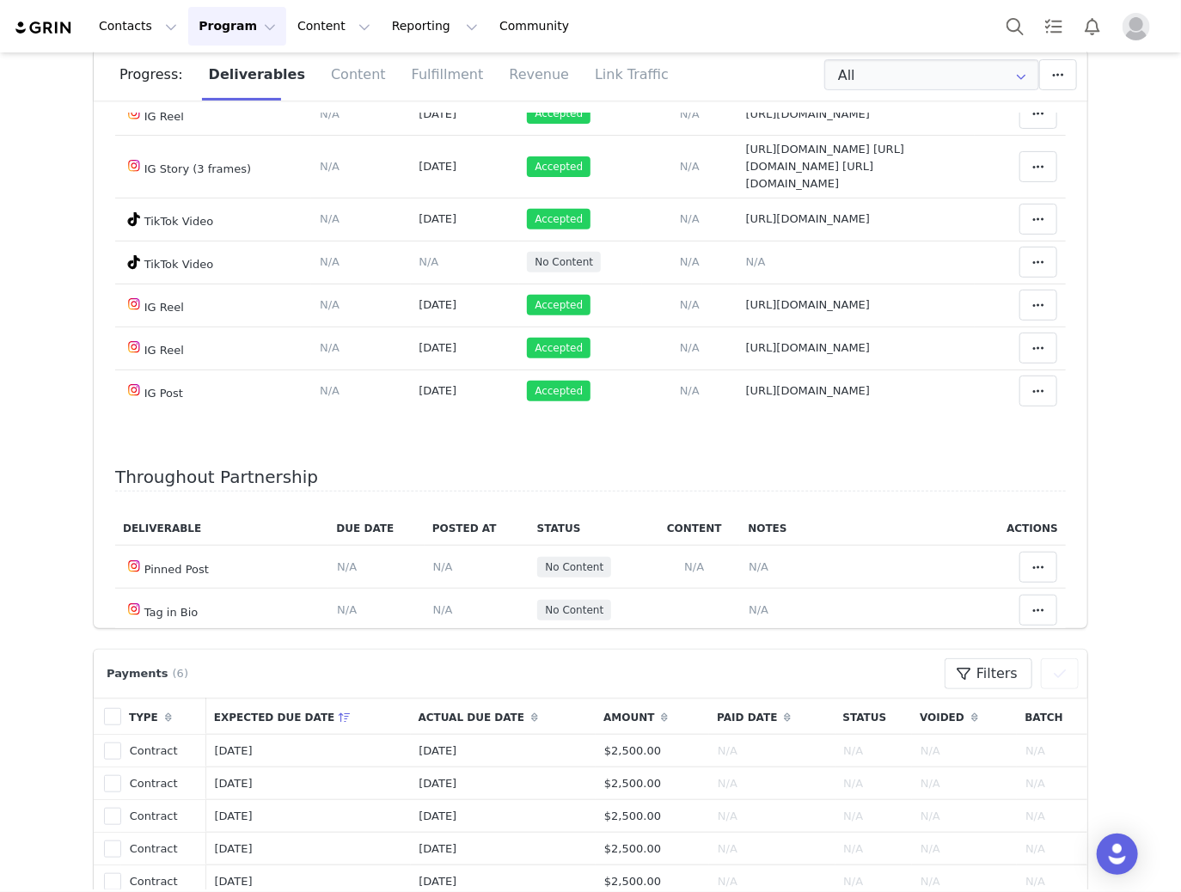
drag, startPoint x: 639, startPoint y: 321, endPoint x: 865, endPoint y: 340, distance: 226.9
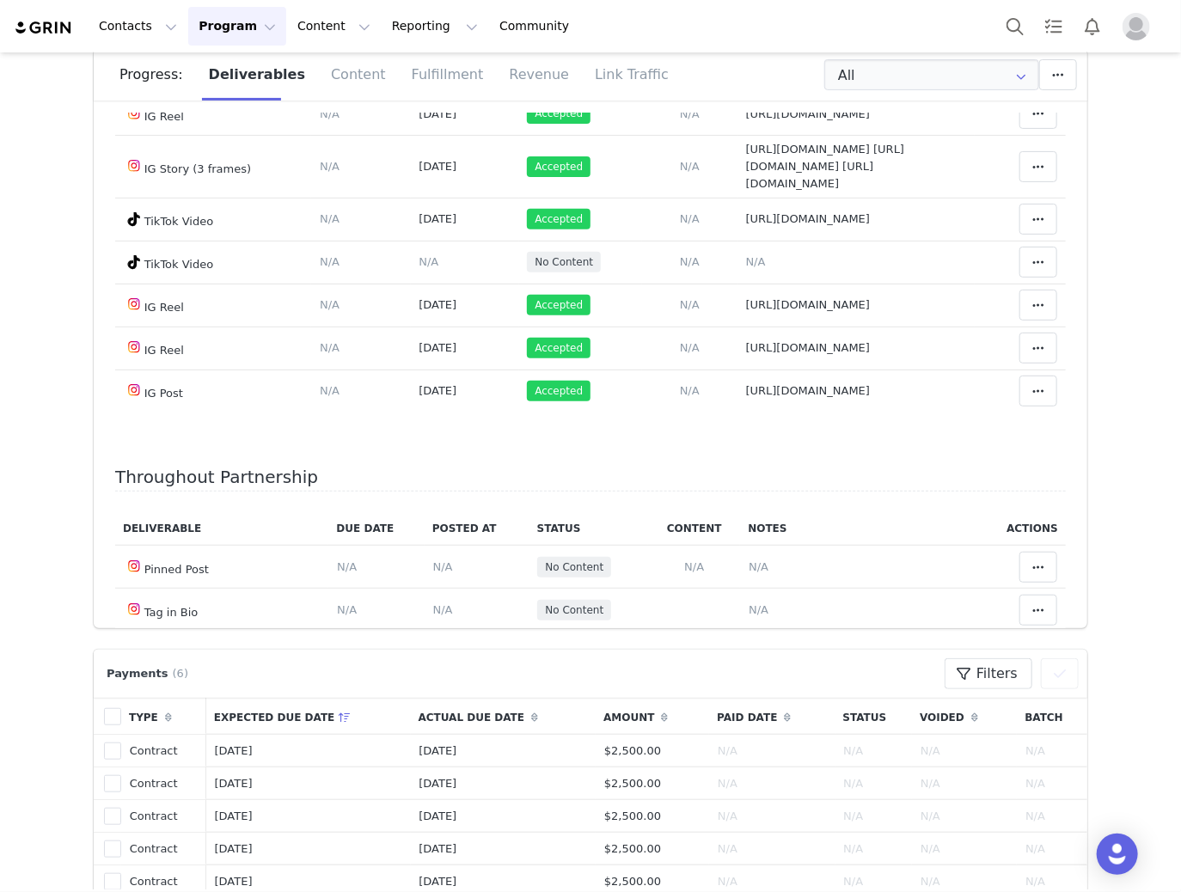
type textarea "https://static-resources.creatoriq.com/instagram-stories/videos/369641725856688…"
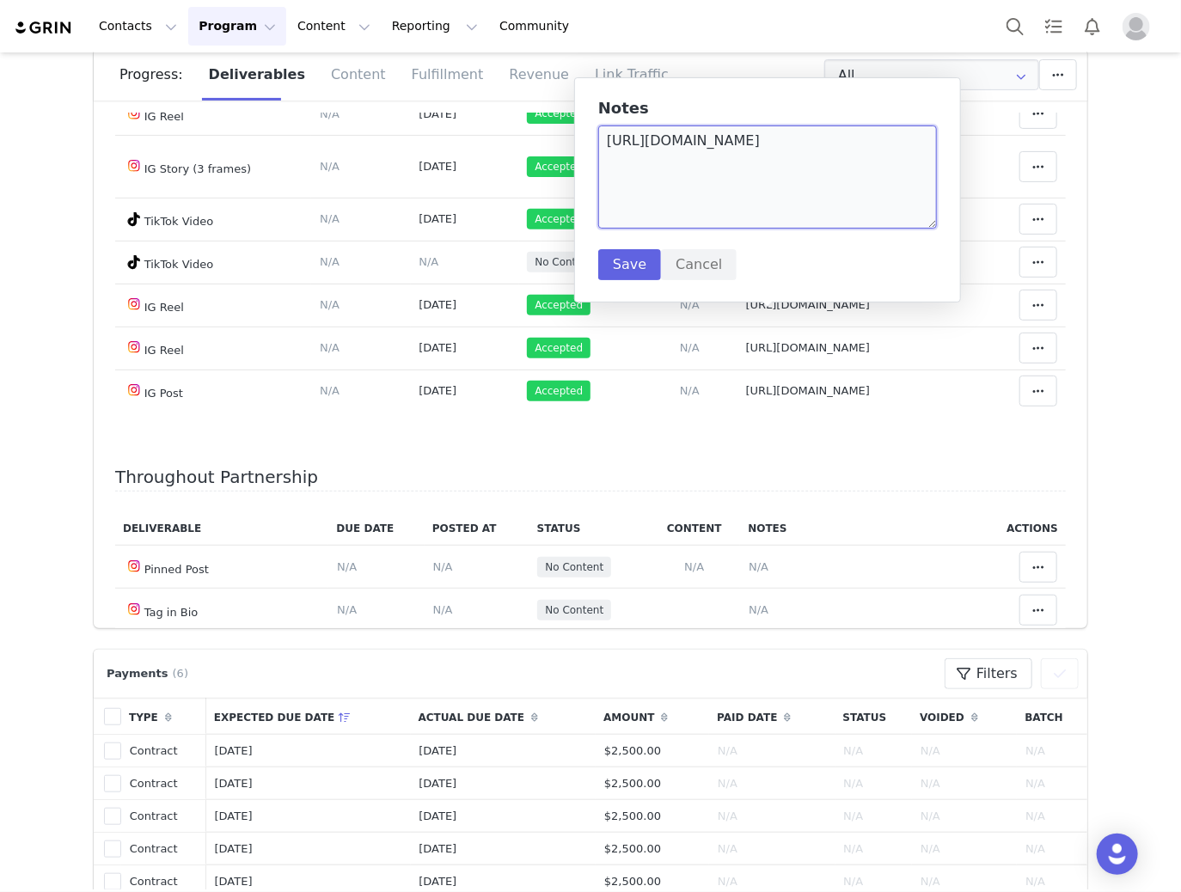
click at [899, 172] on textarea "https://static-resources.creatoriq.com/instagram-stories/videos/369641725856688…" at bounding box center [767, 176] width 339 height 103
paste textarea "https://static-resources.creatoriq.com/instagram-stories/videos/371026691105923…"
click at [873, 199] on textarea "https://static-resources.creatoriq.com/instagram-stories/videos/369641725856688…" at bounding box center [767, 176] width 339 height 103
paste textarea "https://static-resources.creatoriq.com/instagram-stories/videos/371310666827319…"
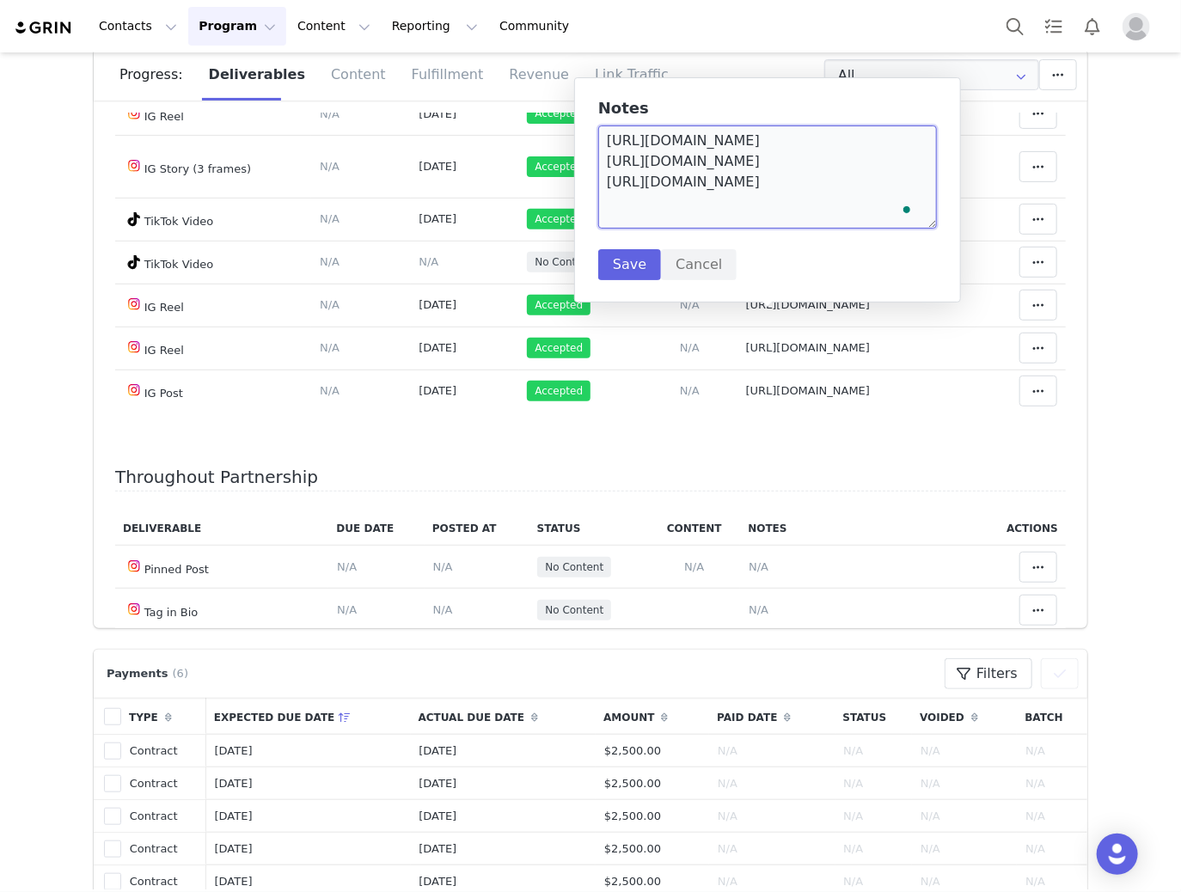
scroll to position [24, 0]
type textarea "https://static-resources.creatoriq.com/instagram-stories/videos/369641725856688…"
click at [629, 254] on button "Save" at bounding box center [629, 264] width 63 height 31
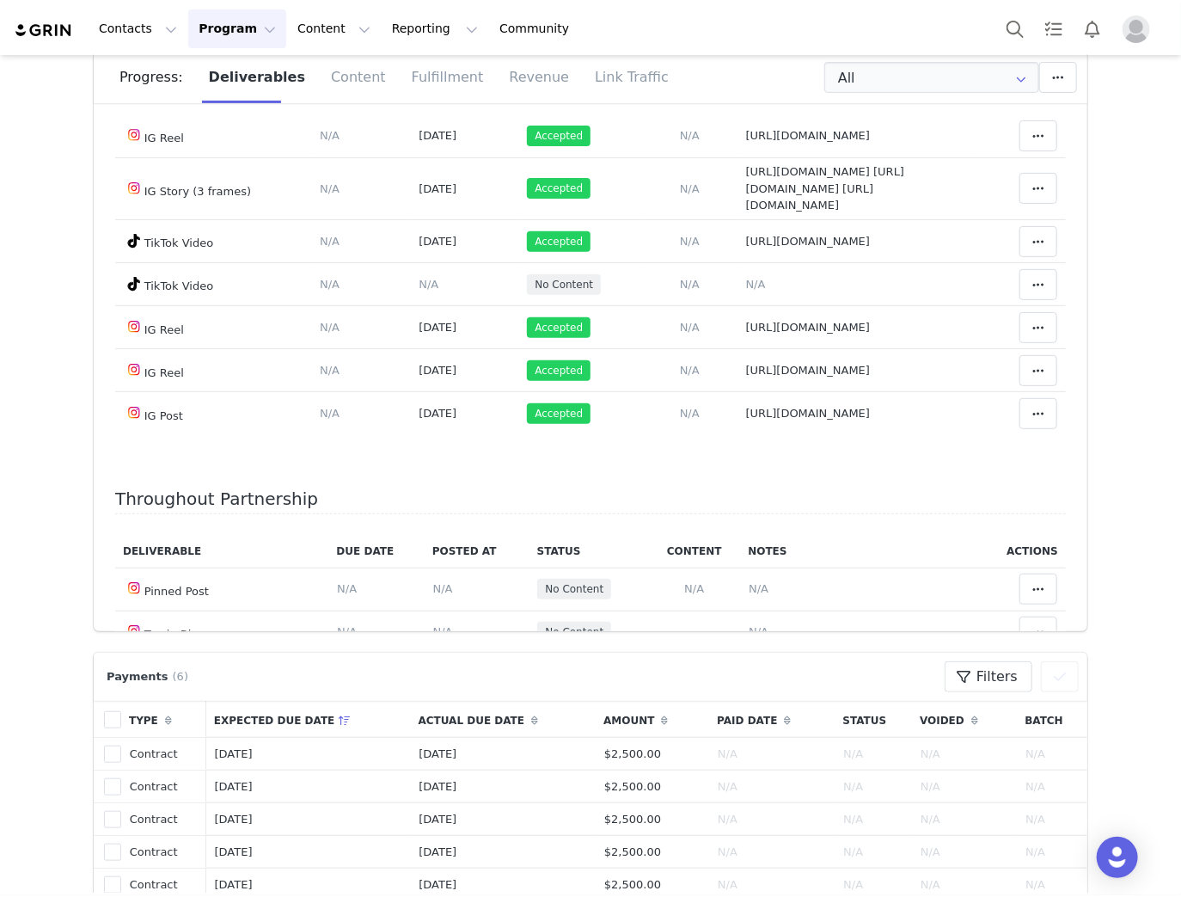
scroll to position [0, 0]
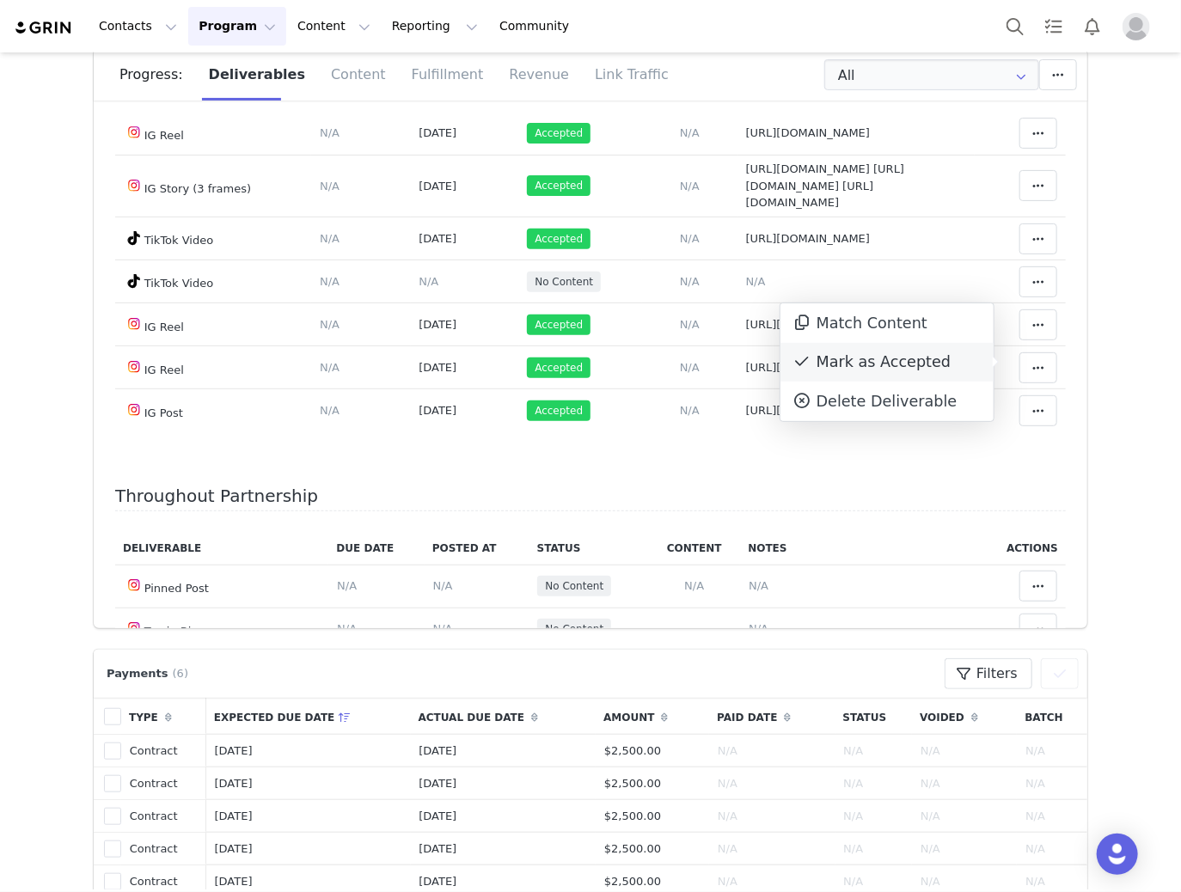
click at [839, 358] on div "Mark as Accepted" at bounding box center [886, 363] width 213 height 40
